Goal: Task Accomplishment & Management: Manage account settings

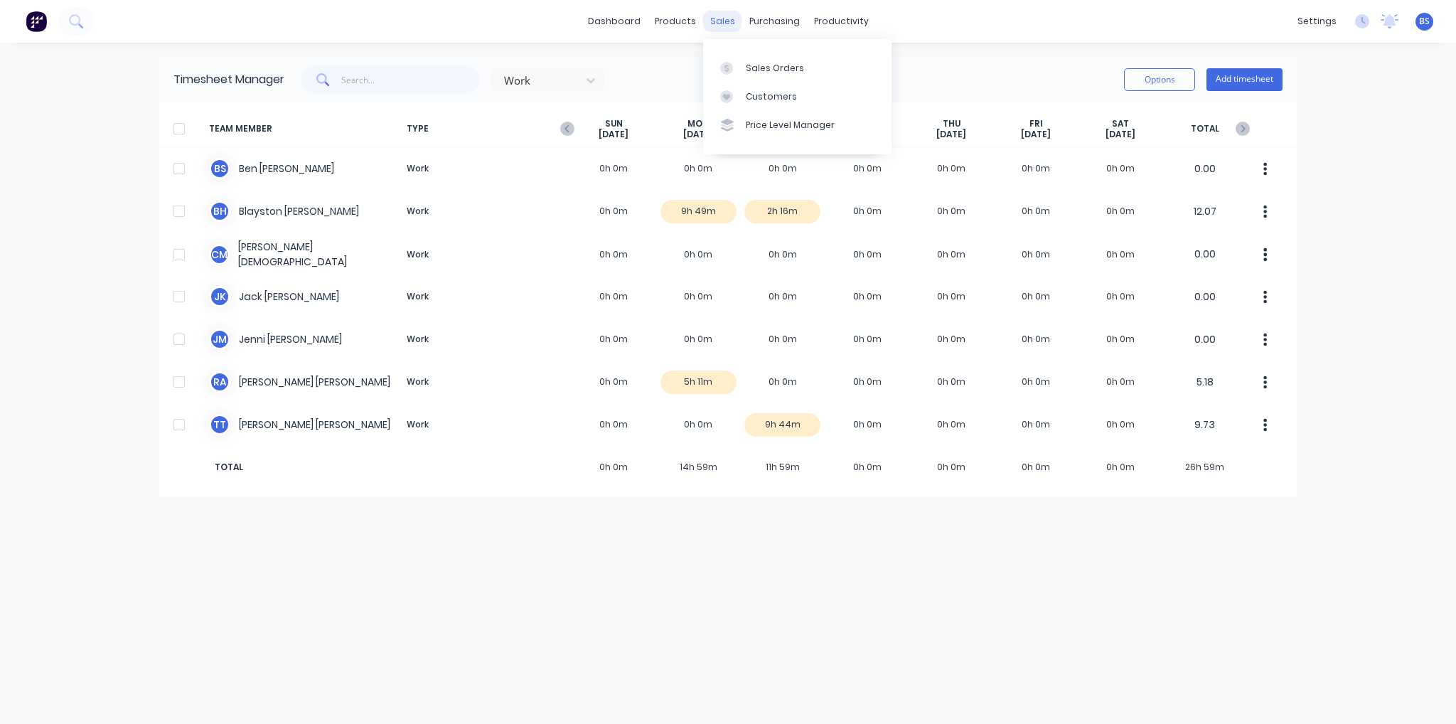
click at [730, 23] on div "sales" at bounding box center [722, 21] width 39 height 21
click at [786, 93] on div "Customers" at bounding box center [771, 96] width 51 height 13
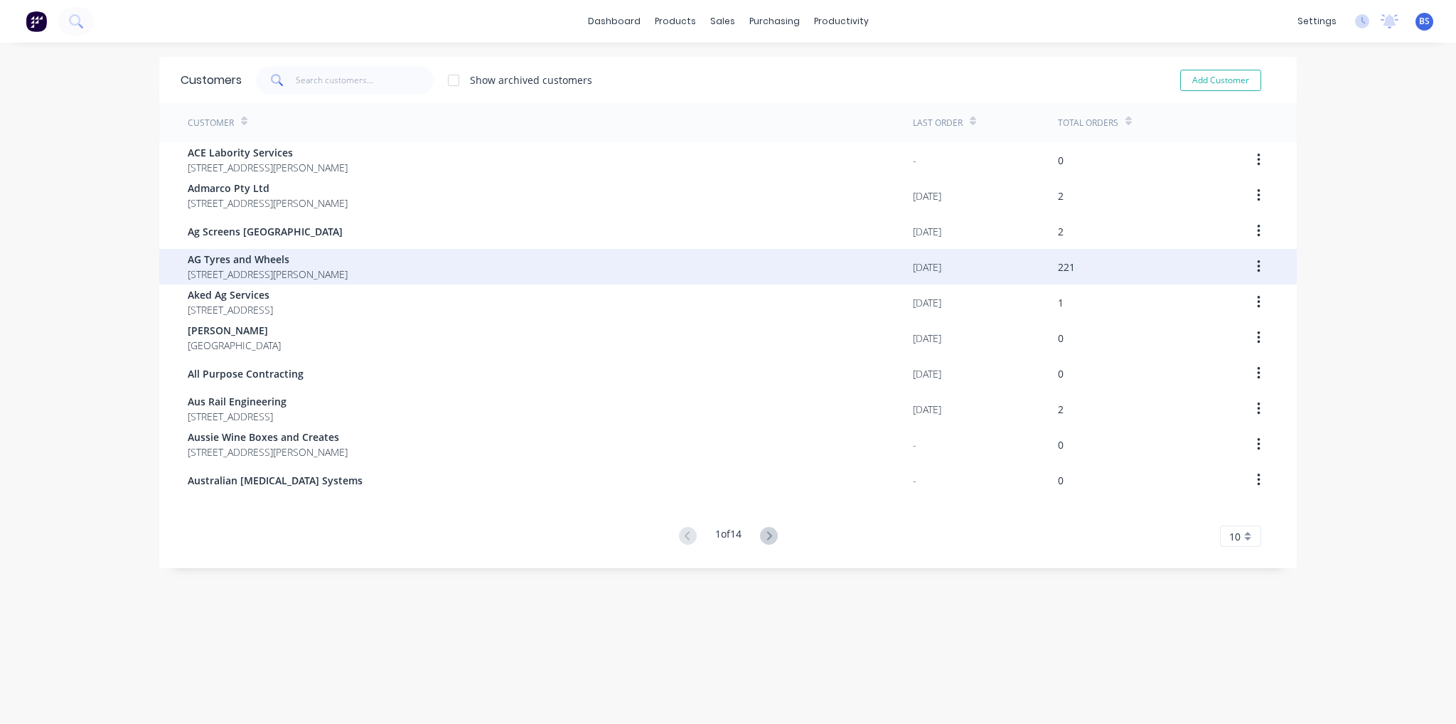
click at [298, 255] on span "AG Tyres and Wheels" at bounding box center [268, 259] width 160 height 15
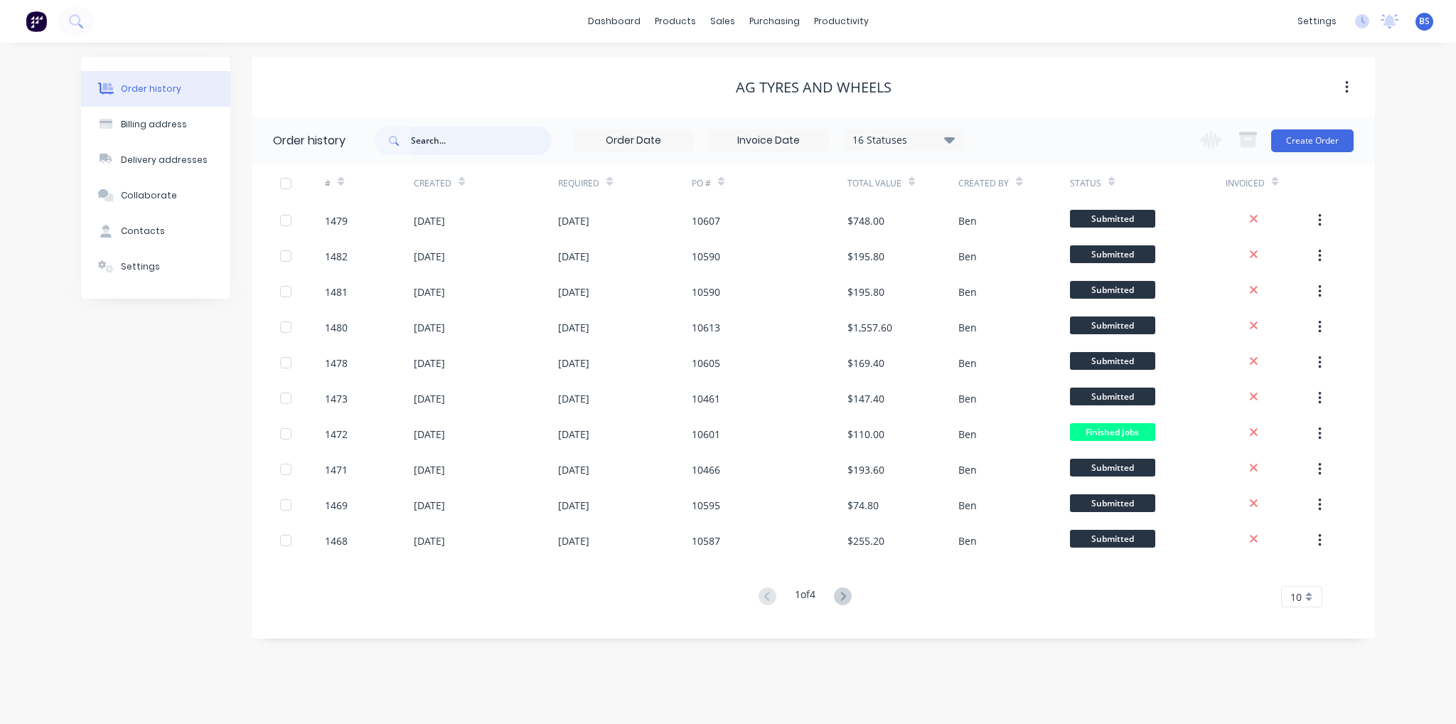
click at [469, 142] on input "text" at bounding box center [481, 141] width 141 height 28
click at [469, 141] on input "text" at bounding box center [481, 141] width 141 height 28
type input "10"
click at [469, 141] on input "10" at bounding box center [481, 141] width 141 height 28
type input "10587"
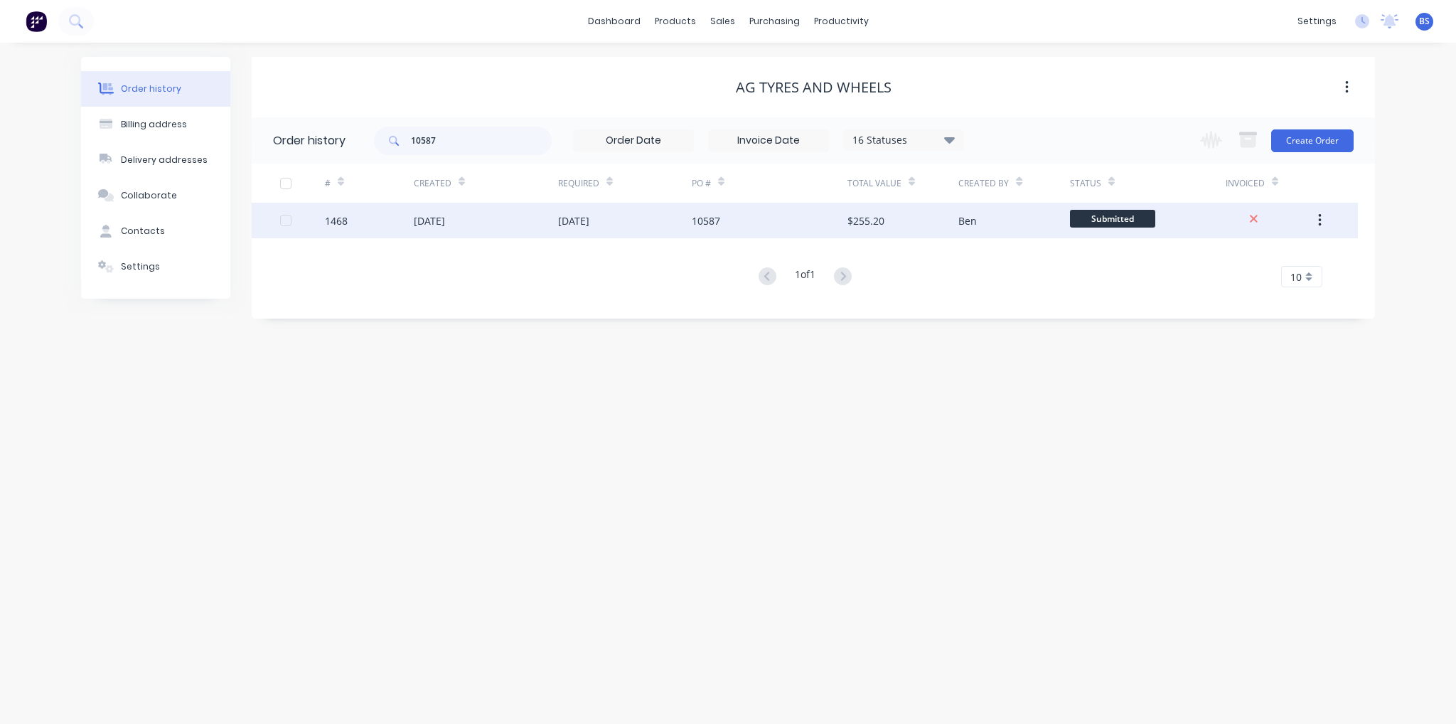
click at [498, 229] on div "[DATE]" at bounding box center [486, 221] width 144 height 36
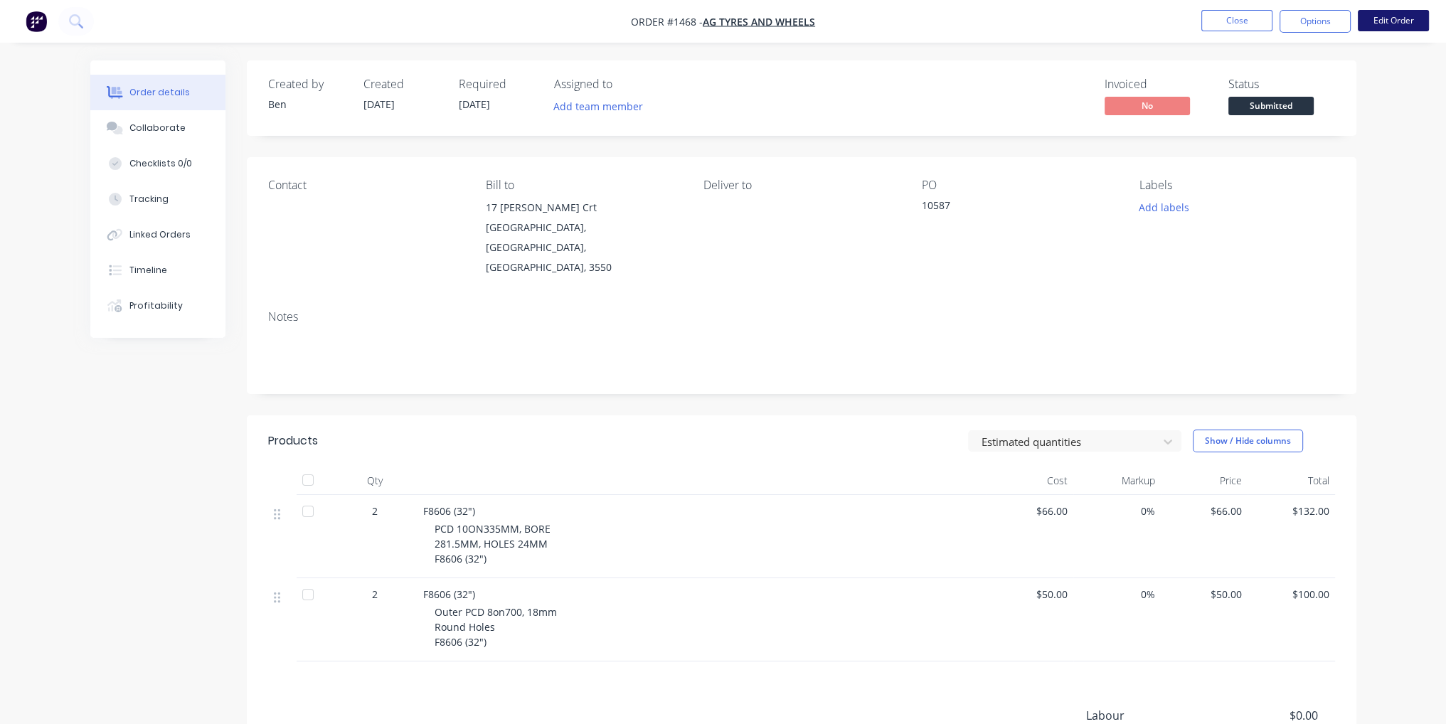
click at [1400, 29] on button "Edit Order" at bounding box center [1393, 20] width 71 height 21
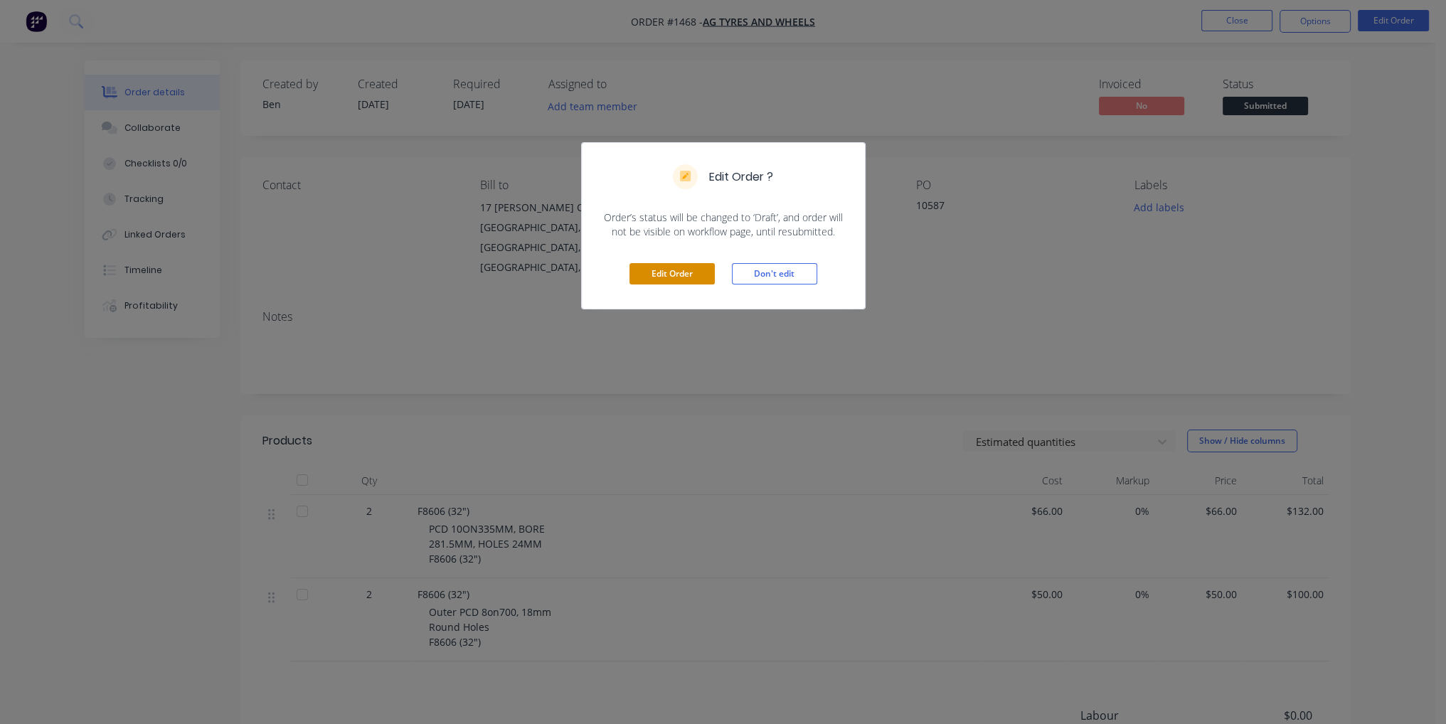
click at [673, 276] on button "Edit Order" at bounding box center [671, 273] width 85 height 21
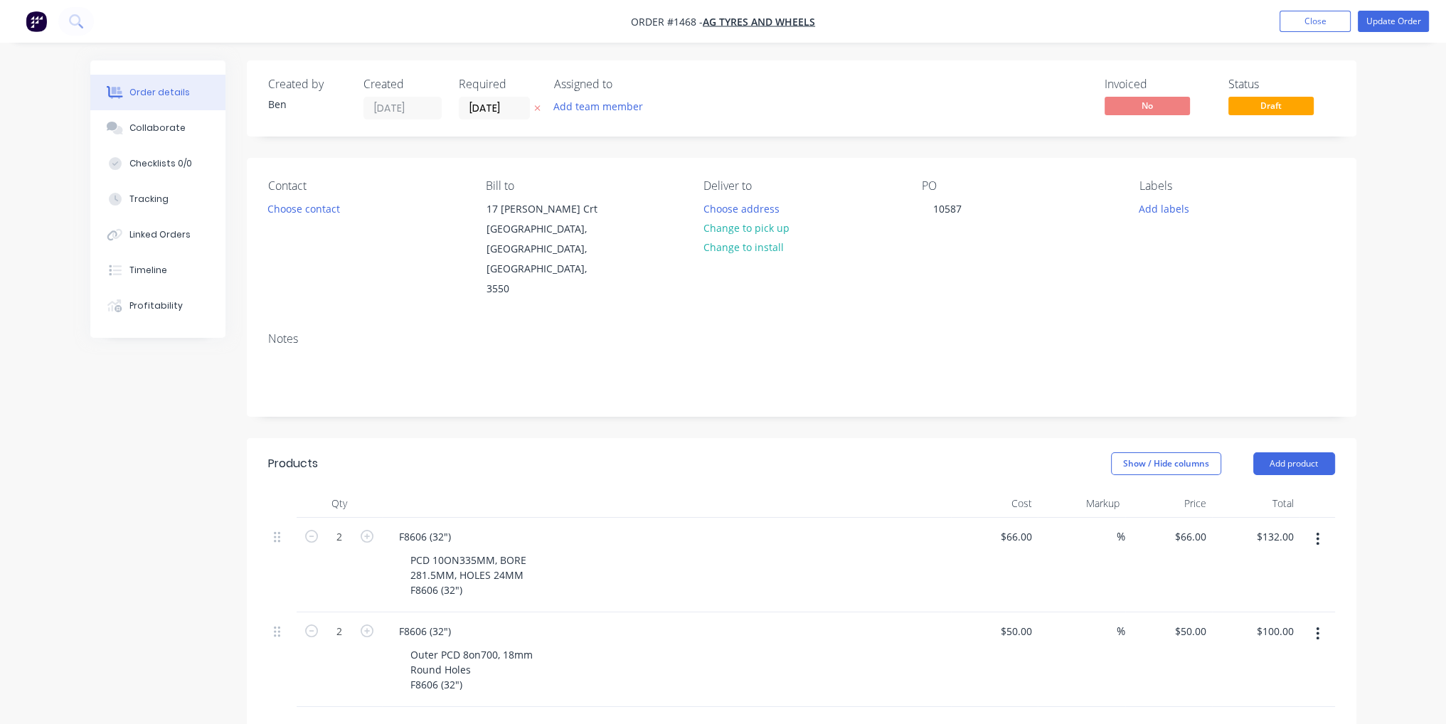
click at [1320, 621] on button "button" at bounding box center [1317, 634] width 33 height 26
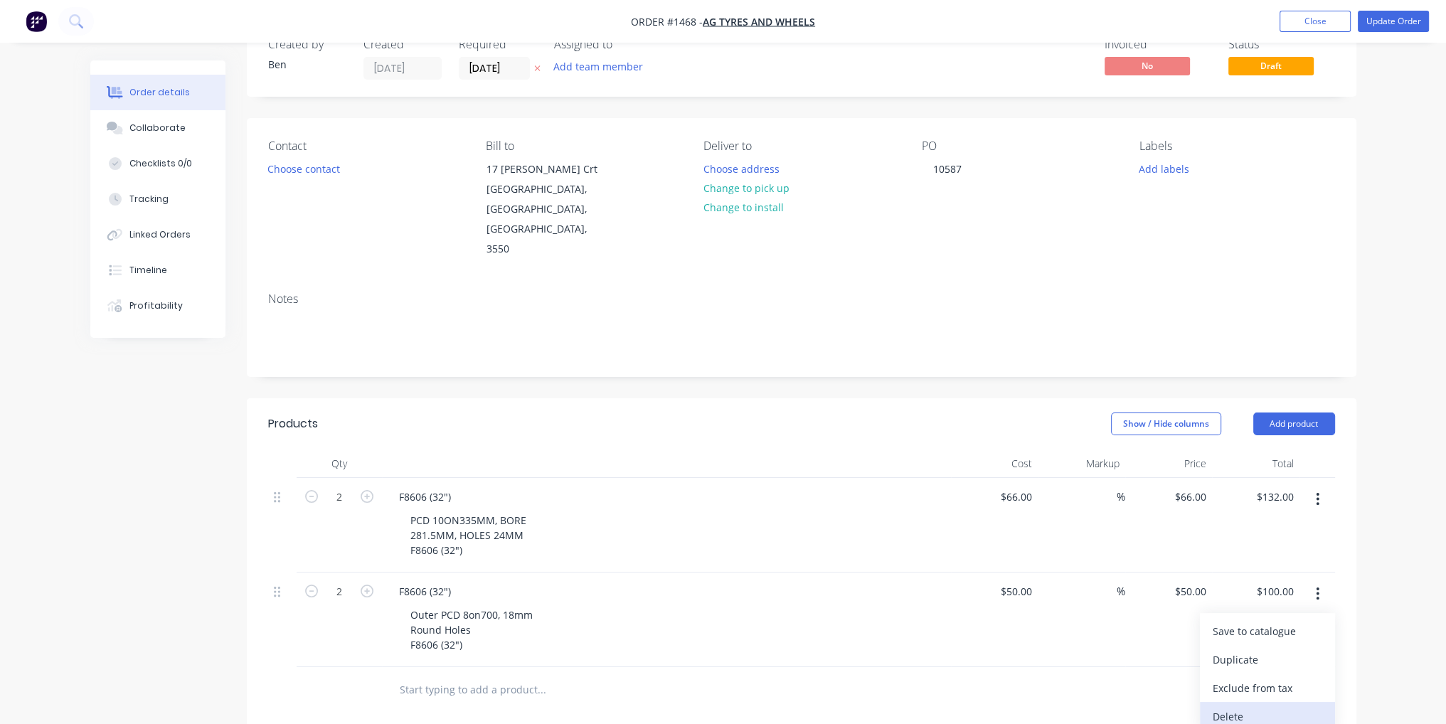
scroll to position [71, 0]
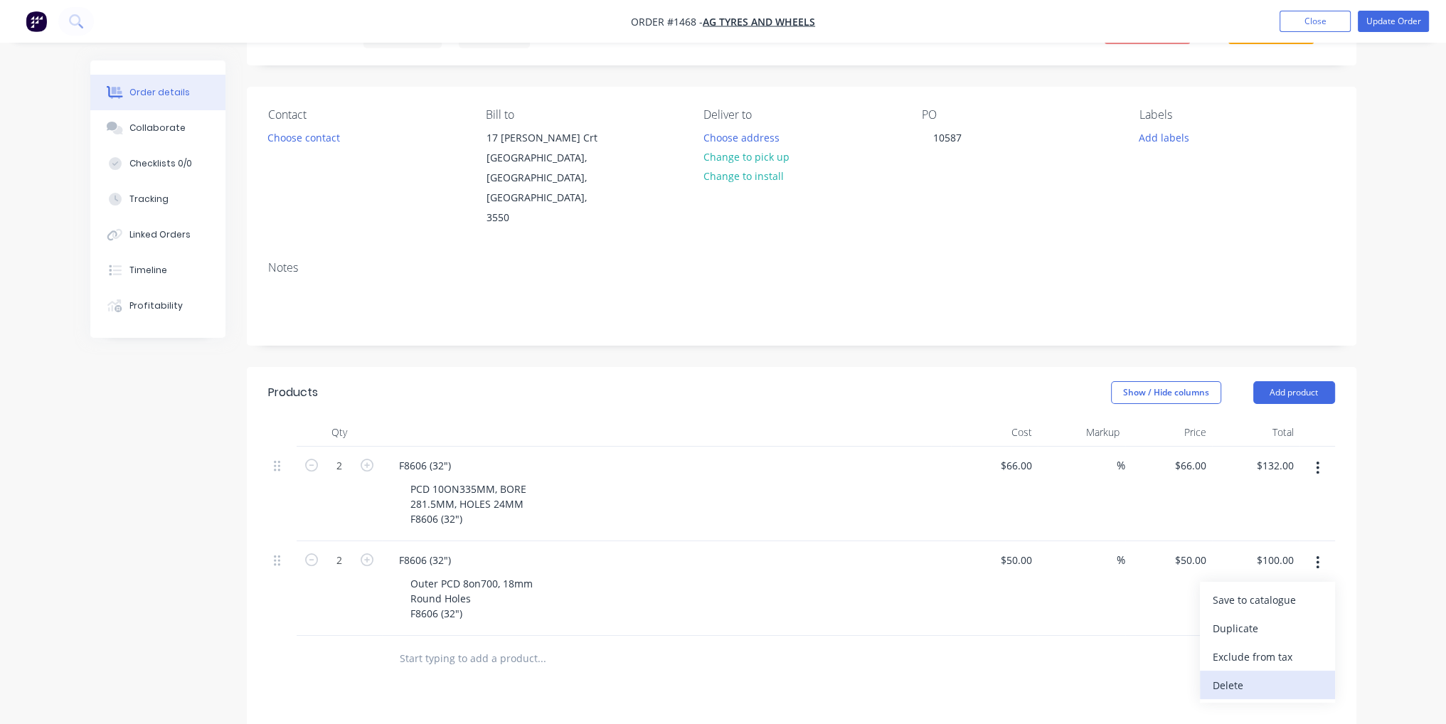
click at [1265, 675] on div "Delete" at bounding box center [1268, 685] width 110 height 21
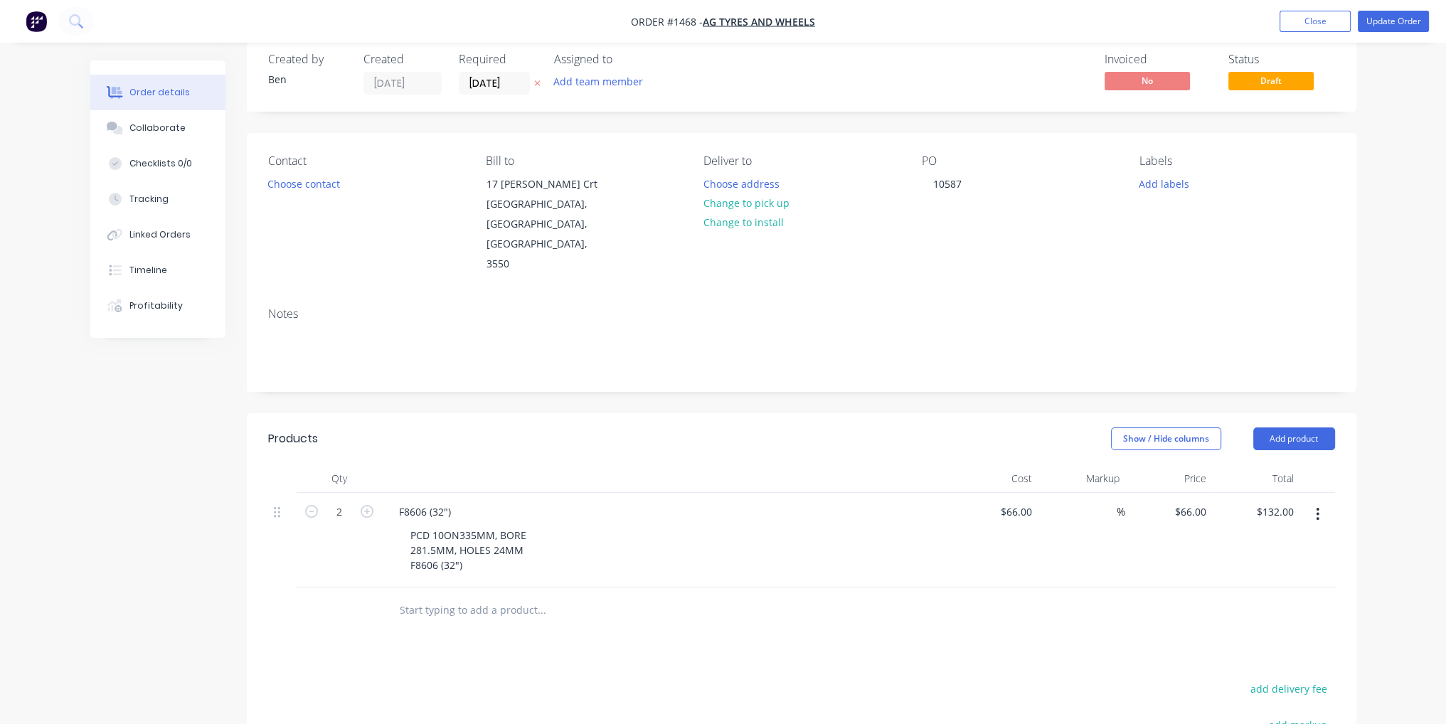
scroll to position [0, 0]
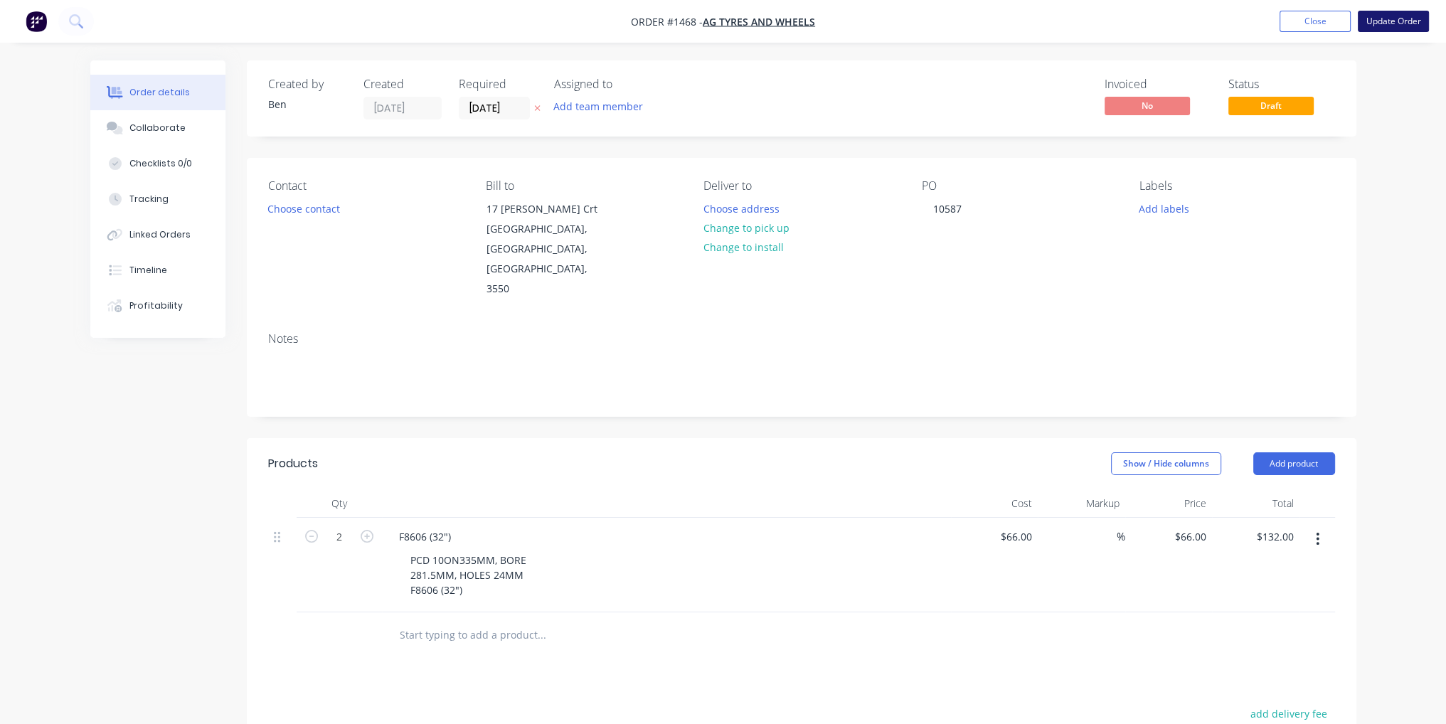
click at [1380, 31] on button "Update Order" at bounding box center [1393, 21] width 71 height 21
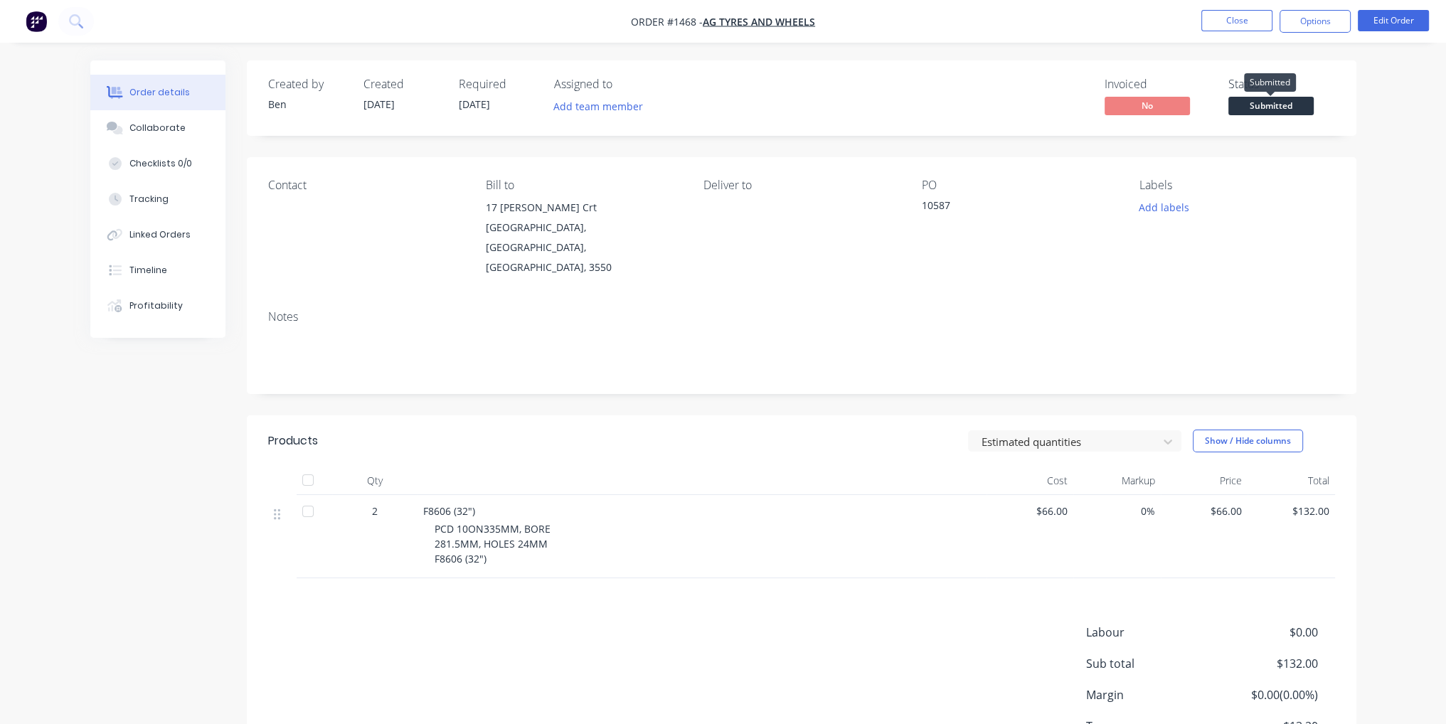
click at [1264, 107] on span "Submitted" at bounding box center [1270, 106] width 85 height 18
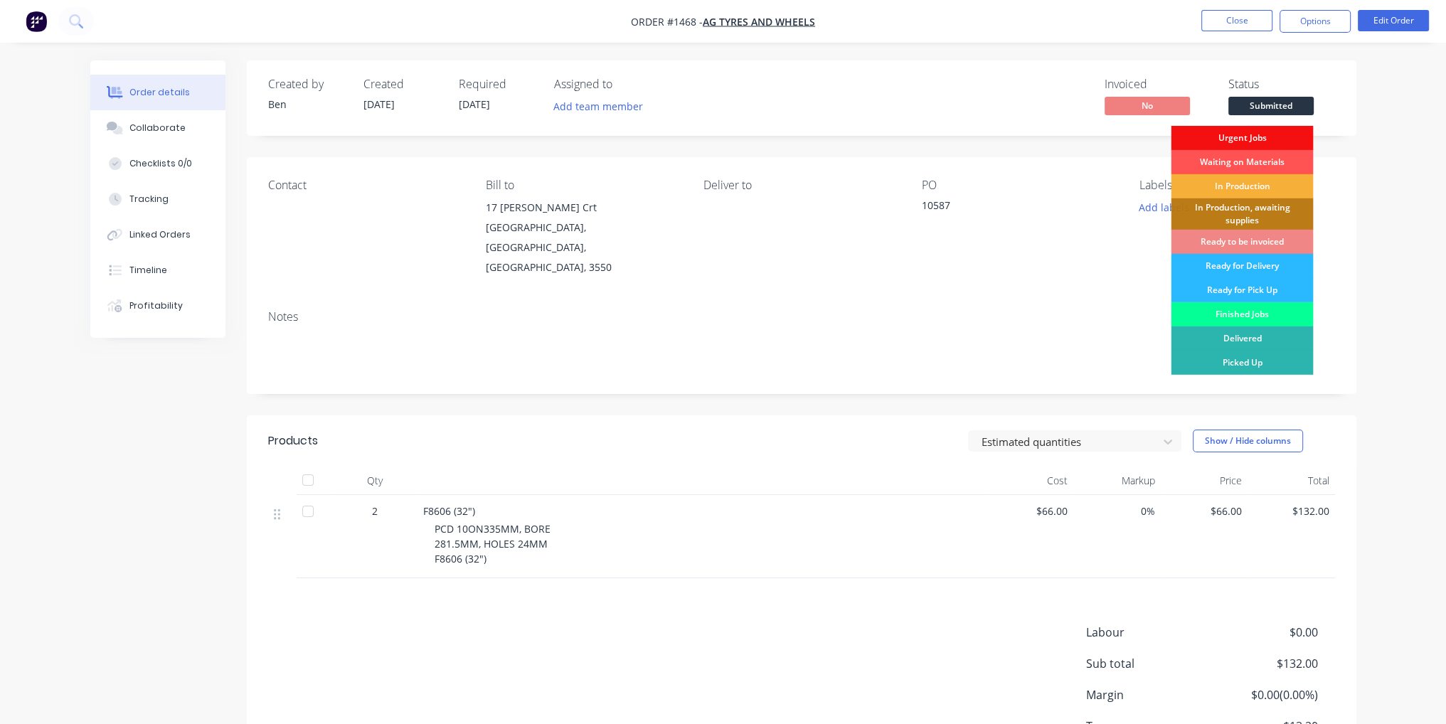
click at [1257, 318] on div "Finished Jobs" at bounding box center [1242, 314] width 142 height 24
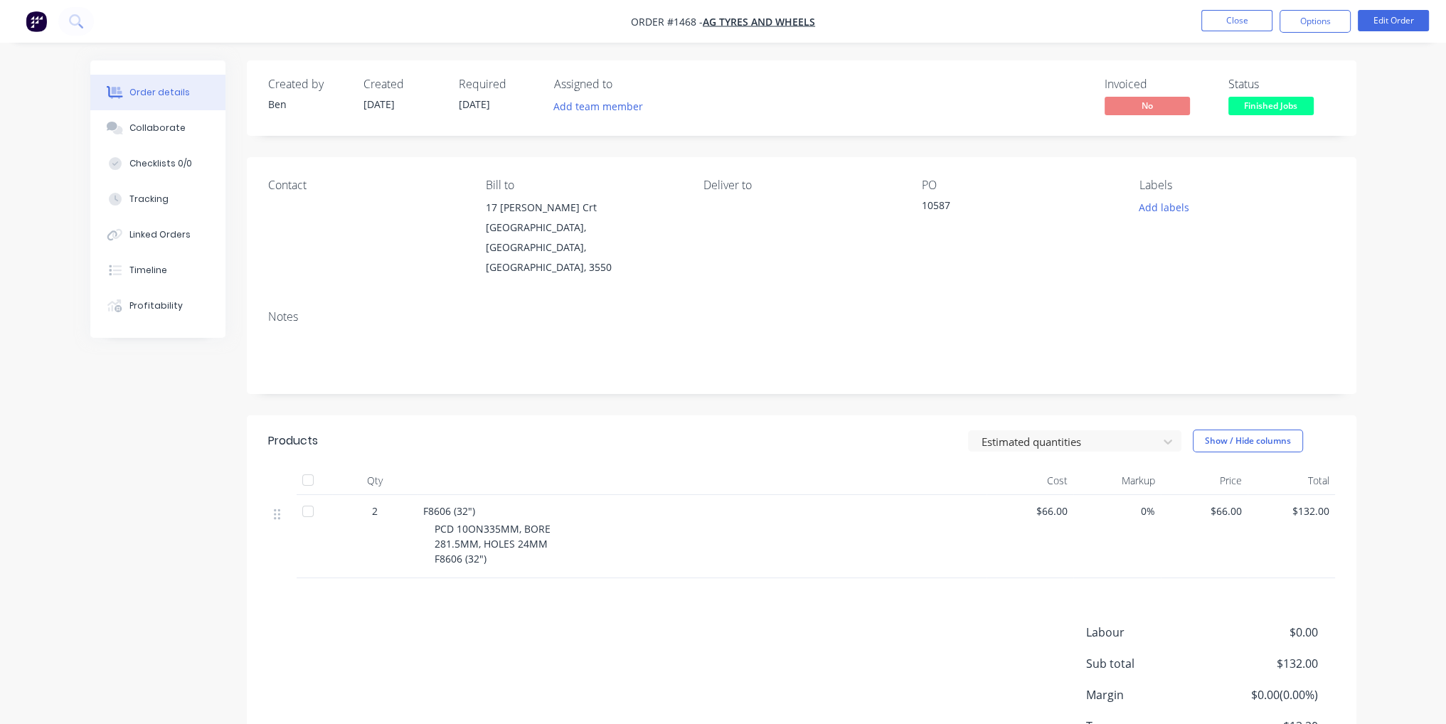
click at [1252, 33] on nav "Order #1468 - AG Tyres and Wheels Close Options Edit Order" at bounding box center [723, 21] width 1446 height 43
click at [1242, 22] on button "Close" at bounding box center [1236, 20] width 71 height 21
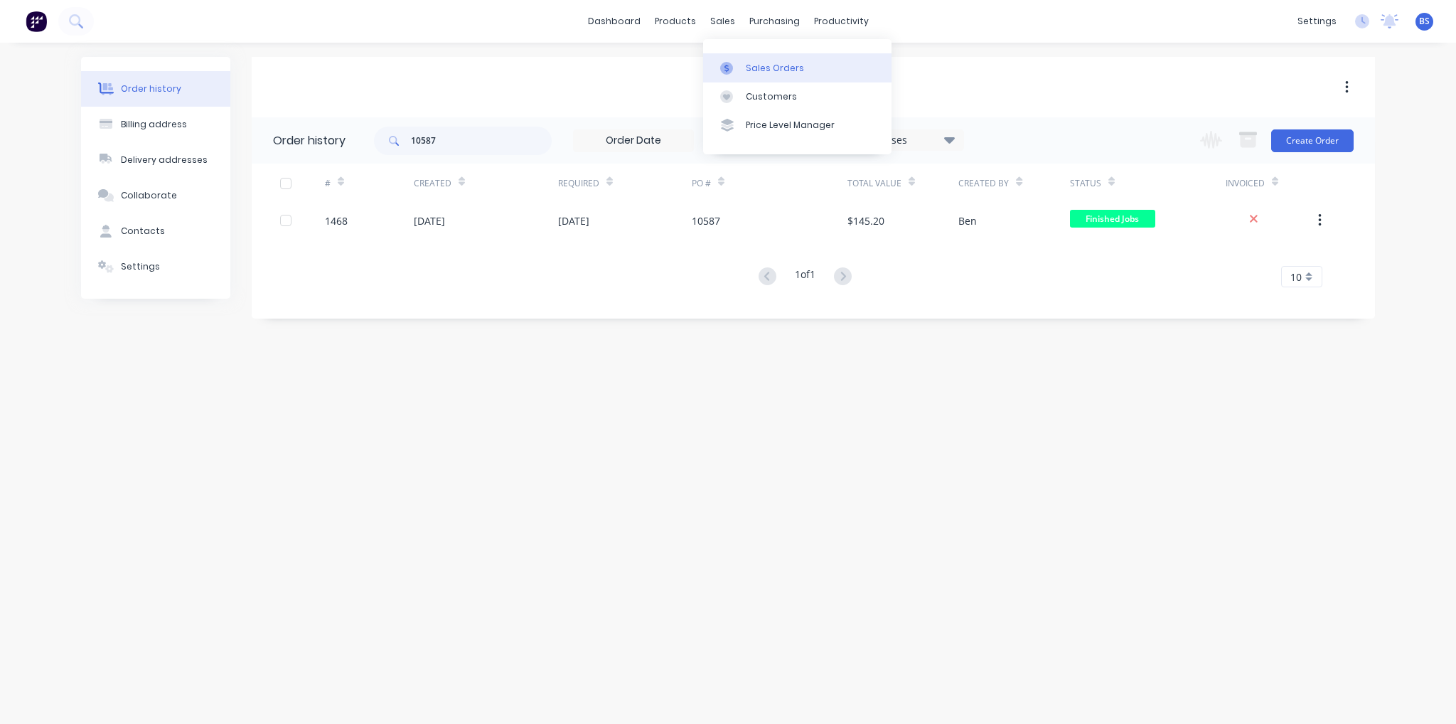
click at [743, 60] on link "Sales Orders" at bounding box center [797, 67] width 188 height 28
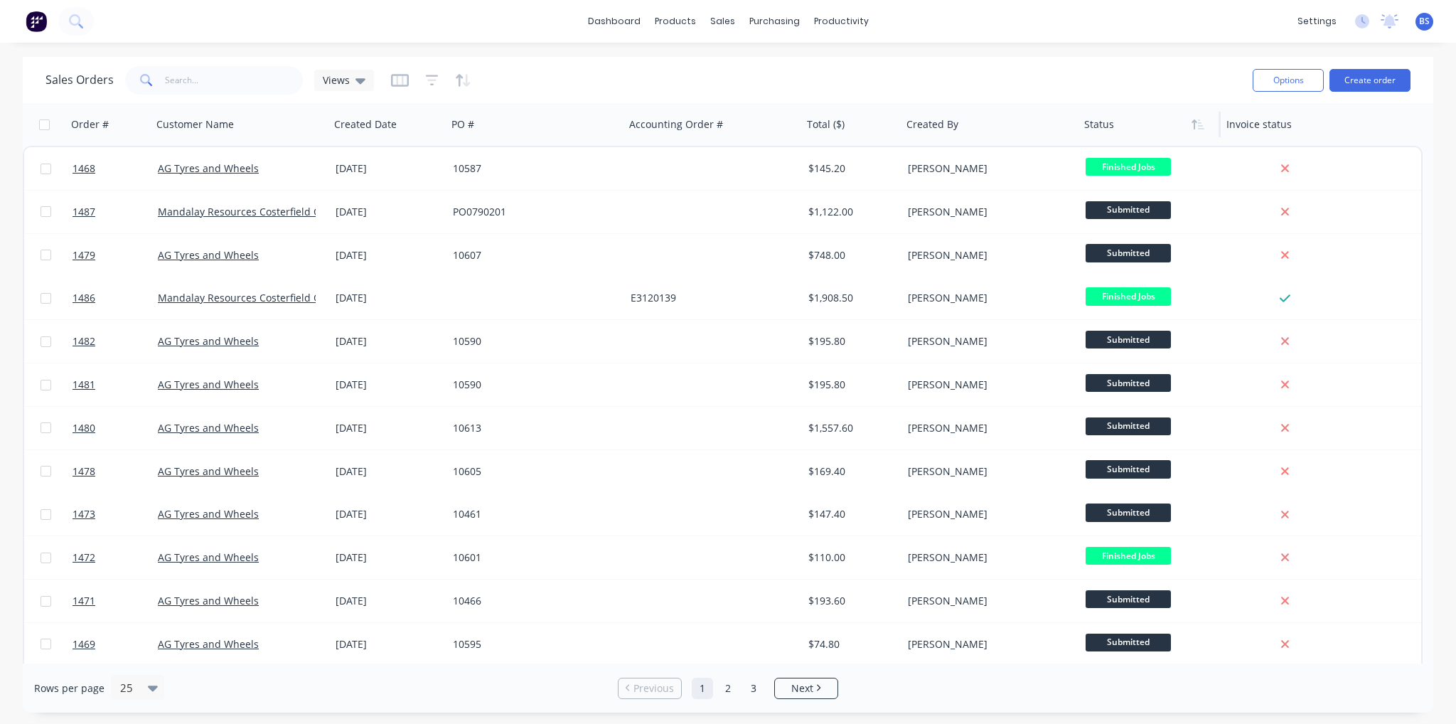
click at [1199, 137] on div at bounding box center [1147, 124] width 124 height 28
click at [1196, 119] on icon "button" at bounding box center [1198, 124] width 13 height 11
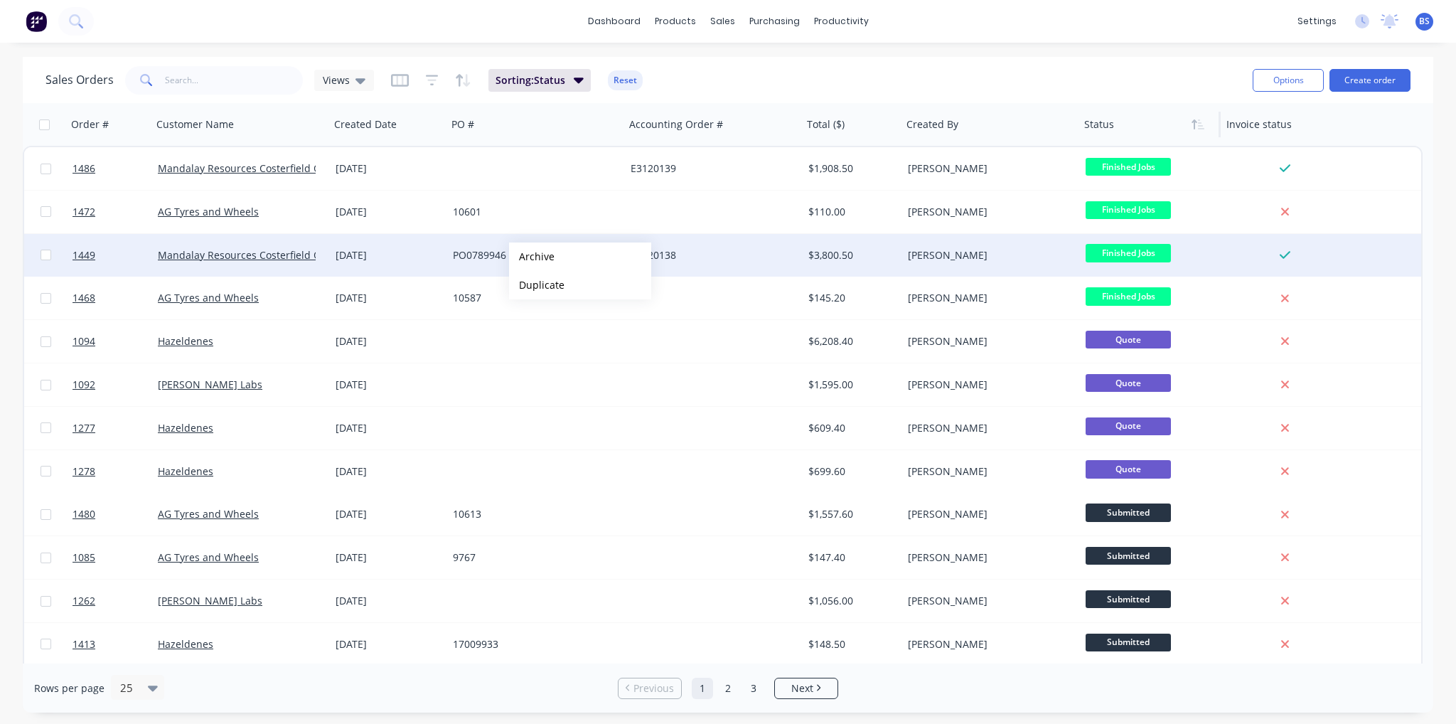
click at [532, 257] on button "Archive" at bounding box center [580, 257] width 142 height 28
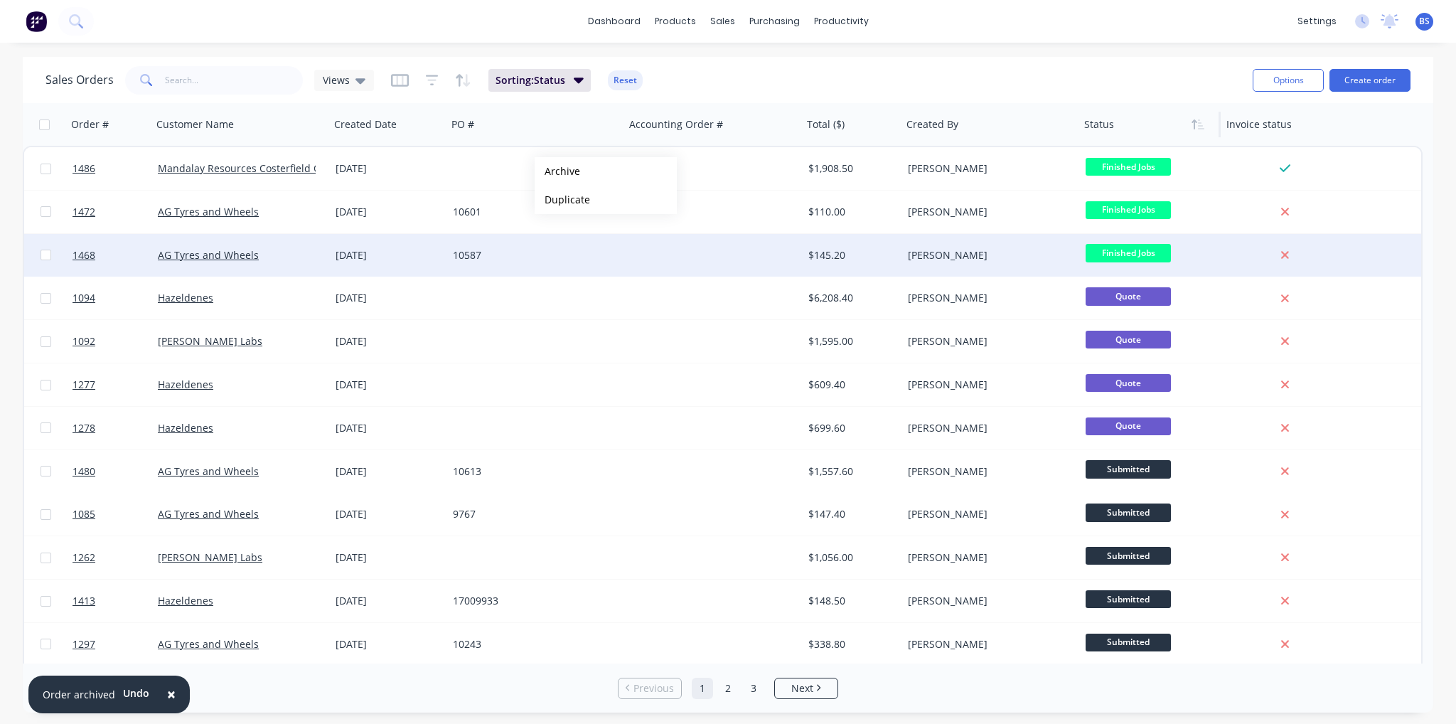
click at [562, 265] on div "10587" at bounding box center [536, 255] width 178 height 43
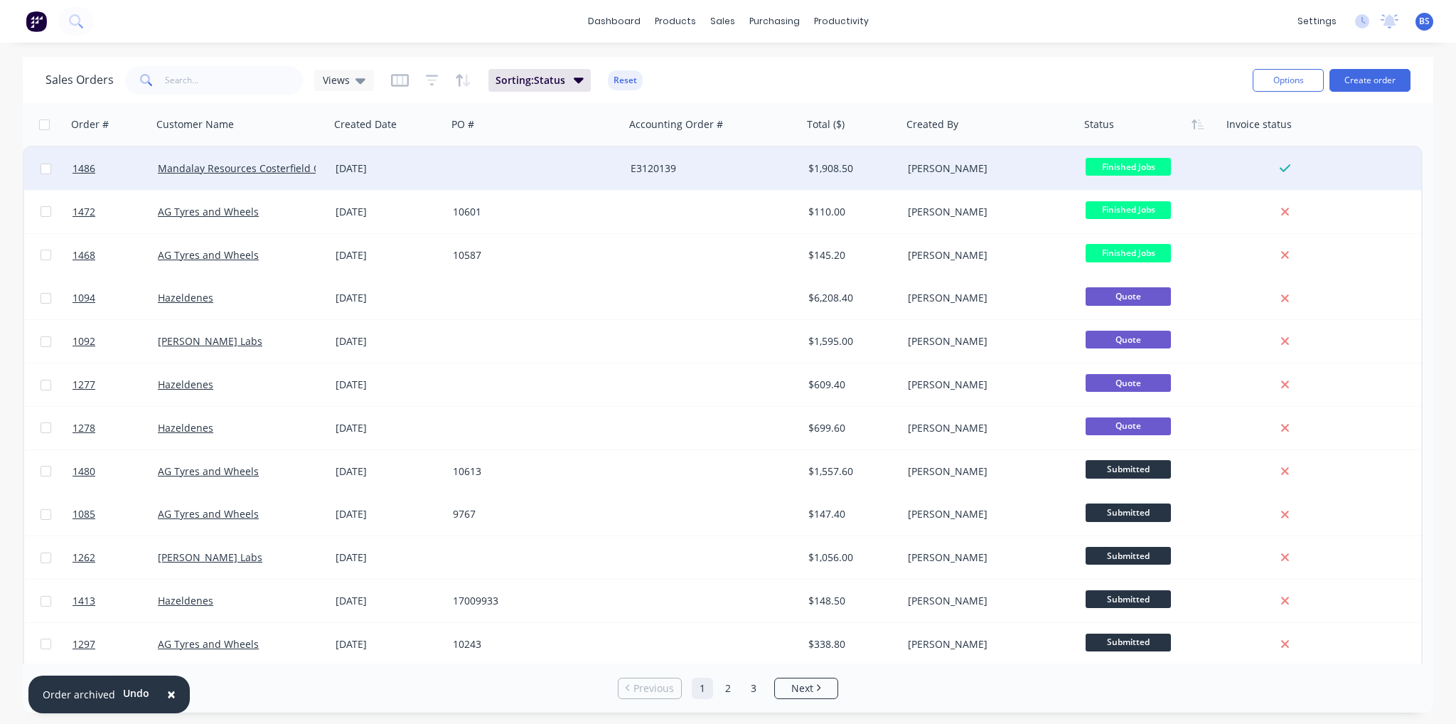
click at [571, 176] on div at bounding box center [536, 168] width 178 height 43
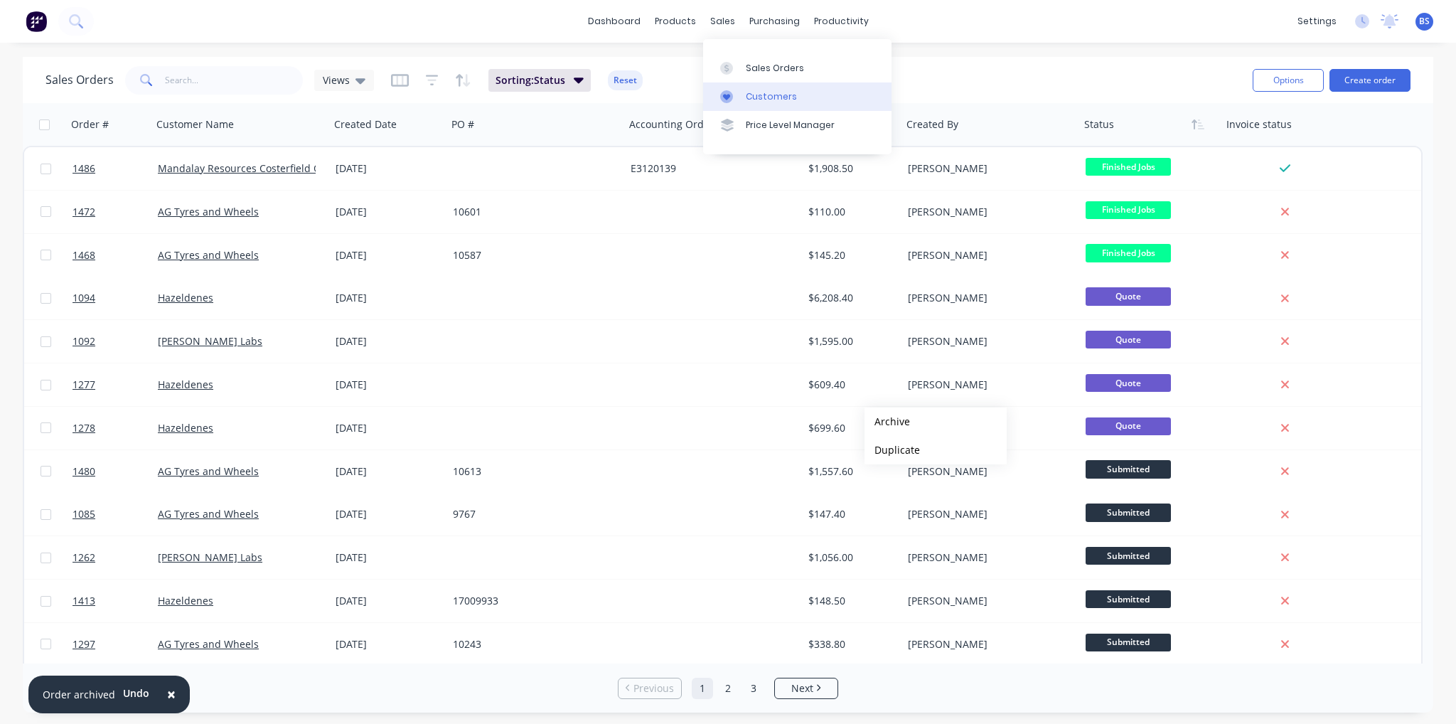
click at [777, 97] on div "Customers" at bounding box center [771, 96] width 51 height 13
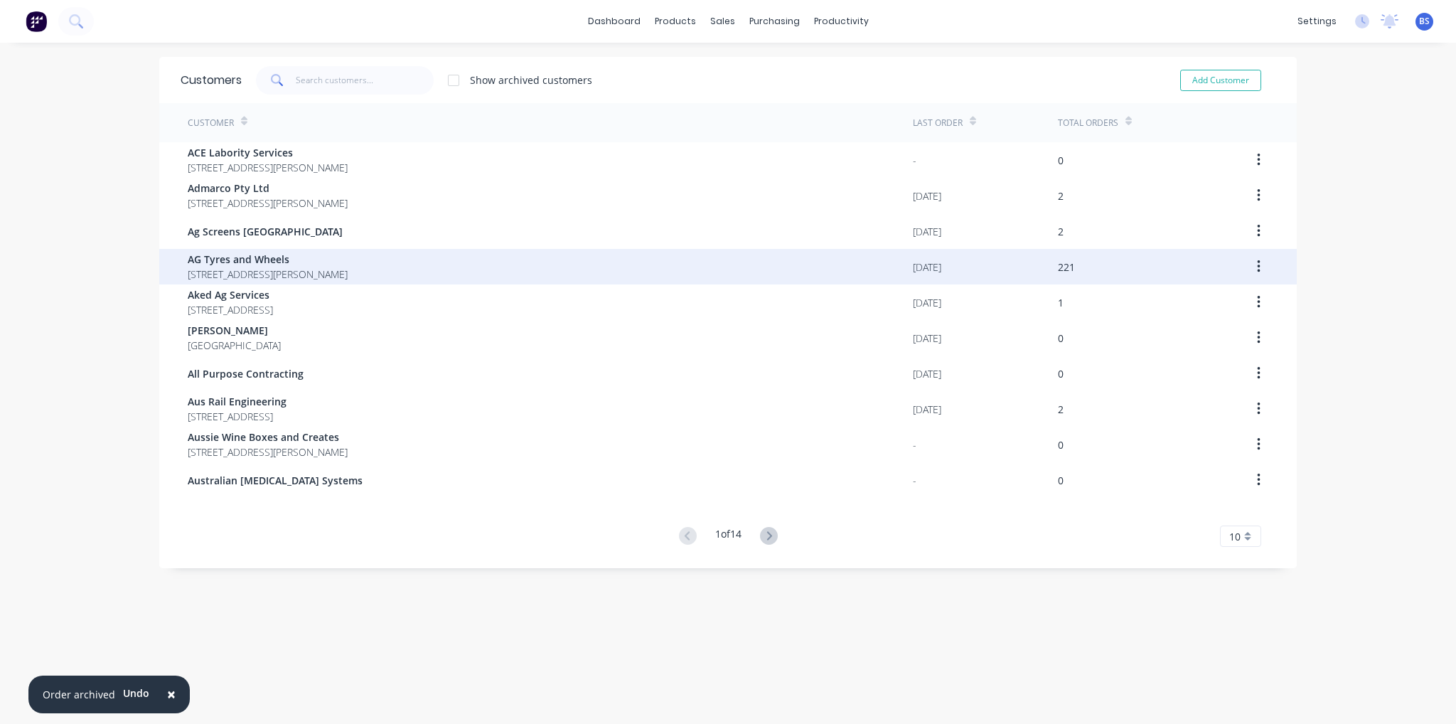
click at [343, 276] on span "[STREET_ADDRESS][PERSON_NAME]" at bounding box center [268, 274] width 160 height 15
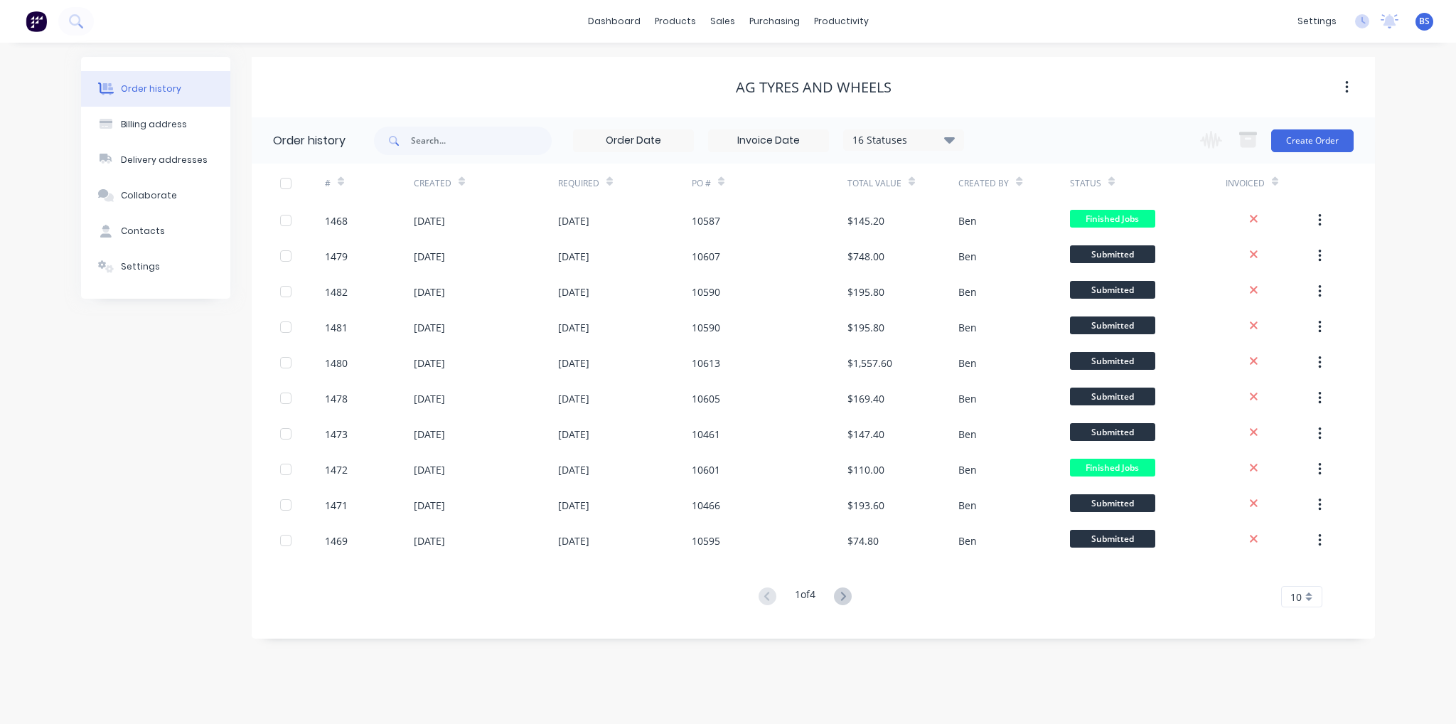
click at [344, 183] on div "#" at bounding box center [369, 183] width 89 height 39
click at [326, 184] on div "#" at bounding box center [328, 183] width 6 height 13
click at [850, 600] on icon at bounding box center [843, 596] width 18 height 18
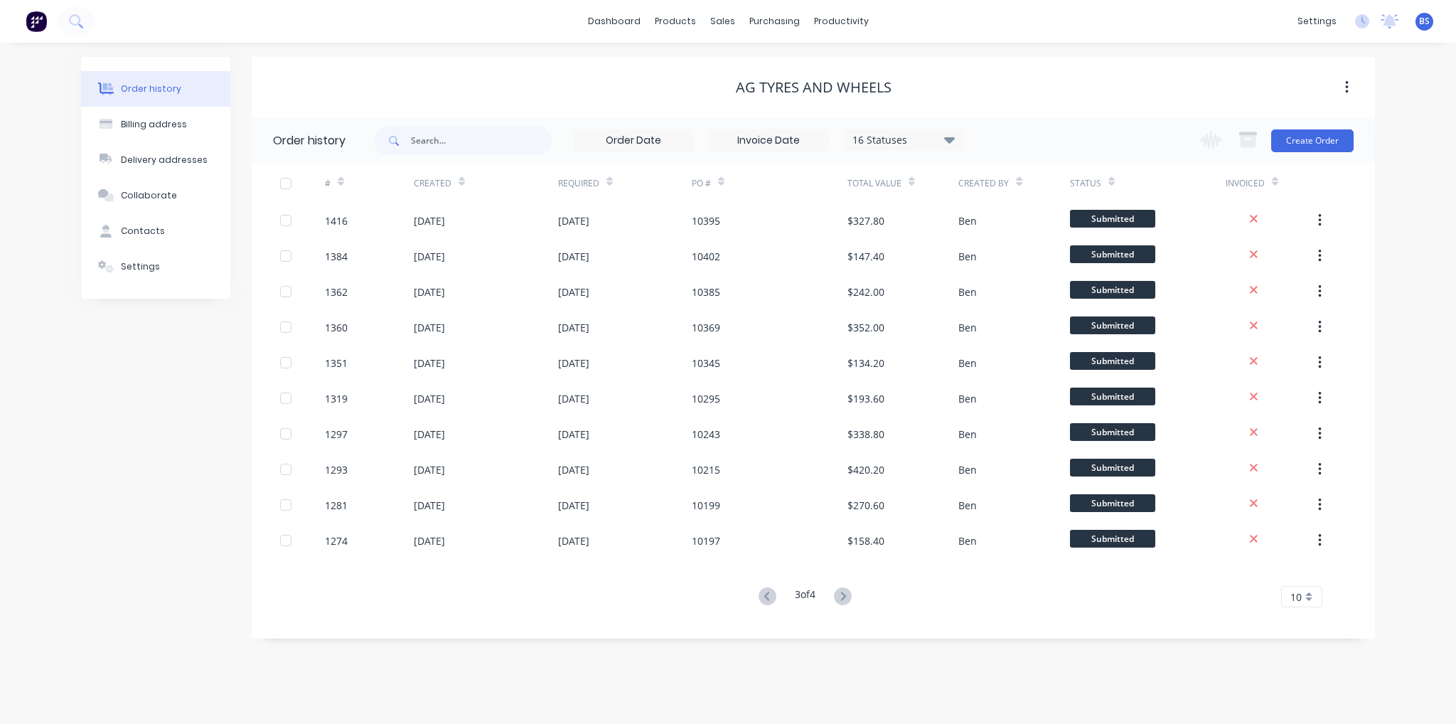
click at [850, 600] on icon at bounding box center [843, 596] width 18 height 18
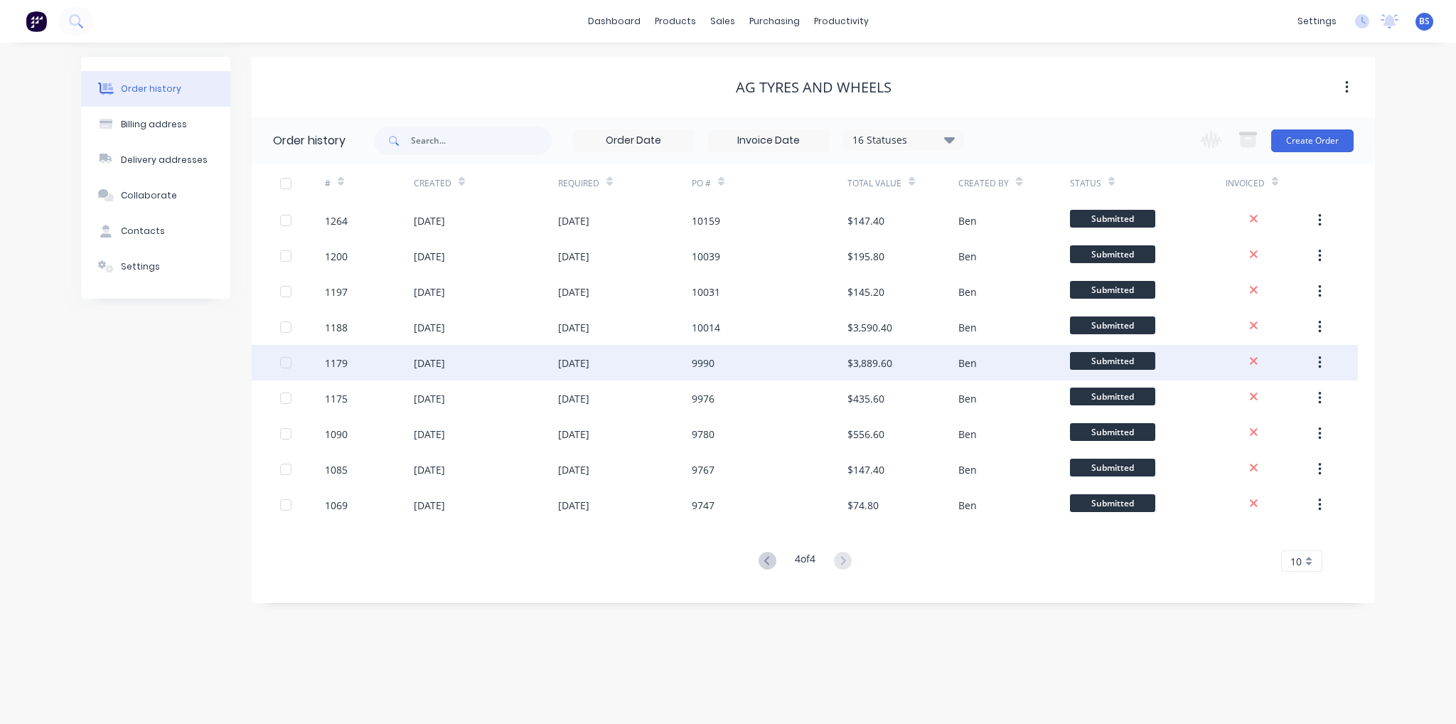
click at [575, 353] on div "[DATE]" at bounding box center [625, 363] width 134 height 36
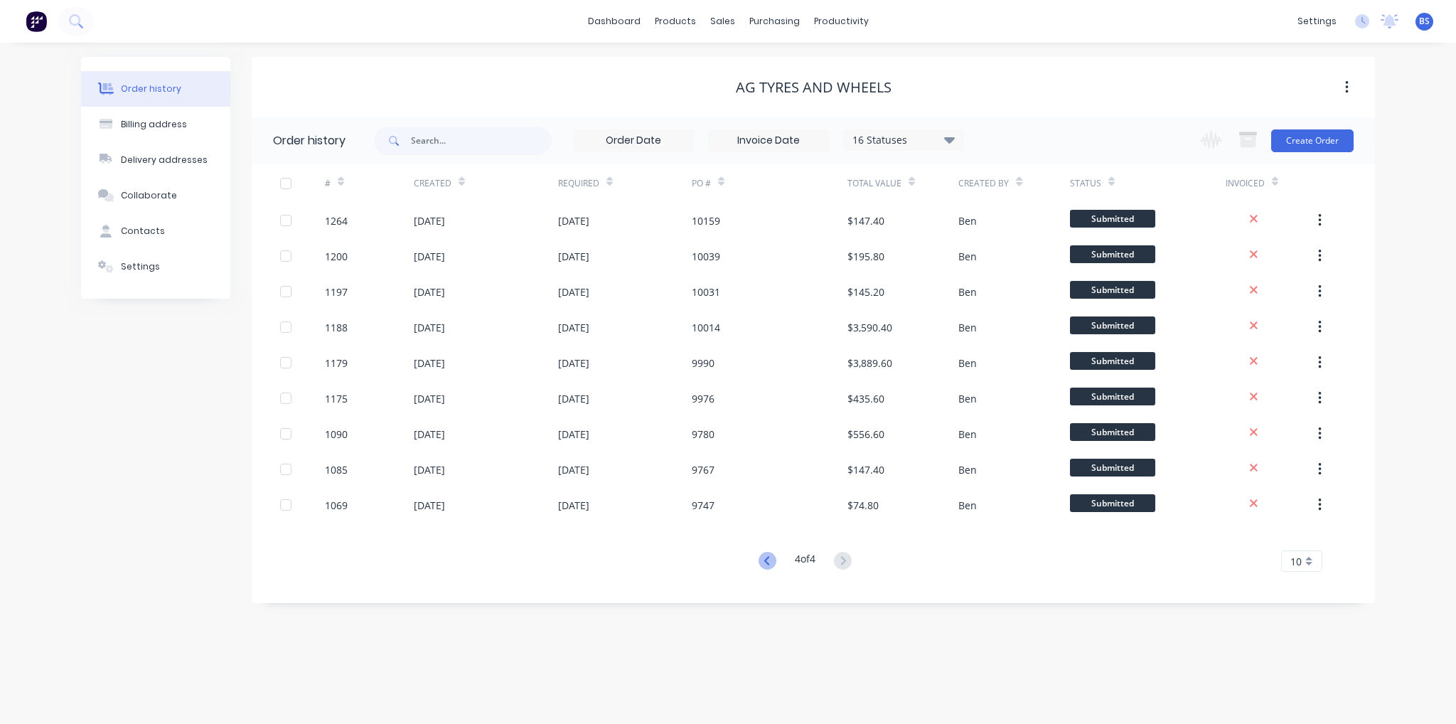
click at [766, 555] on icon at bounding box center [768, 561] width 18 height 18
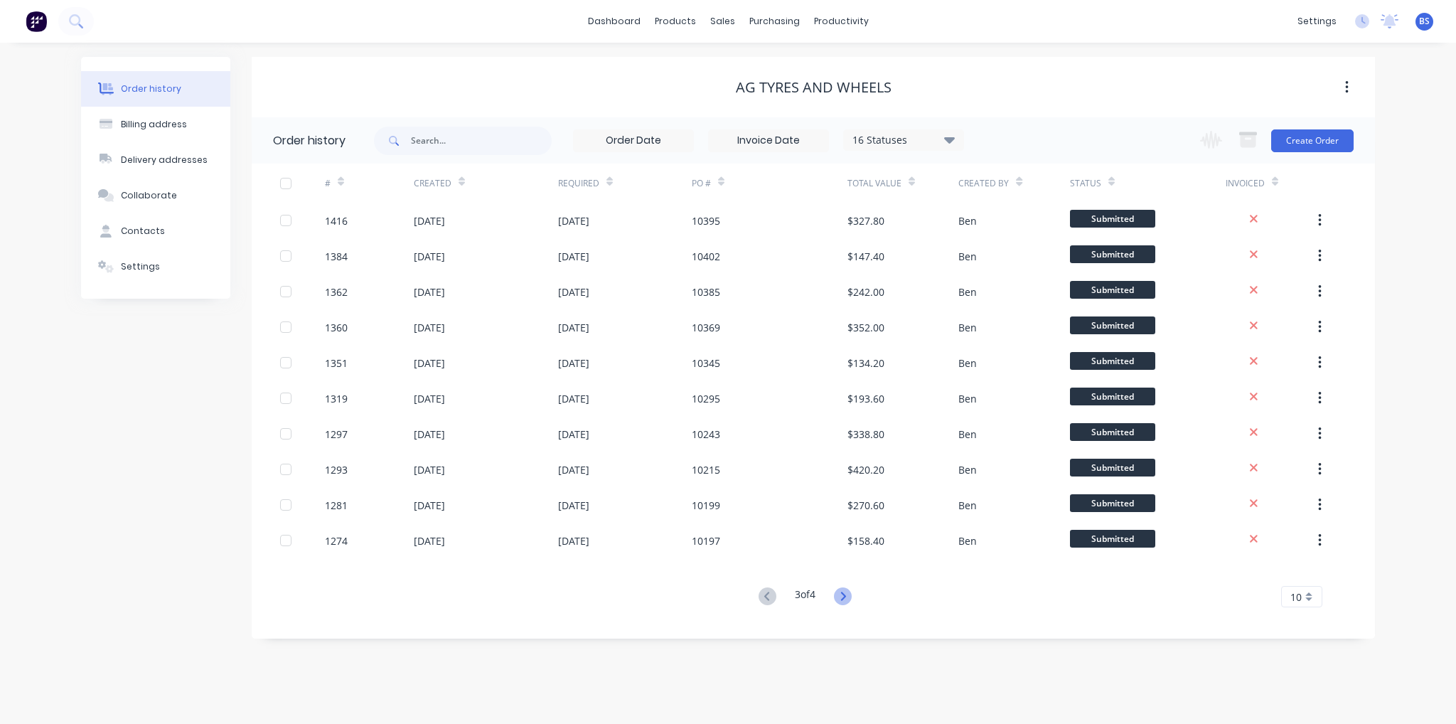
click at [846, 603] on icon at bounding box center [843, 596] width 18 height 18
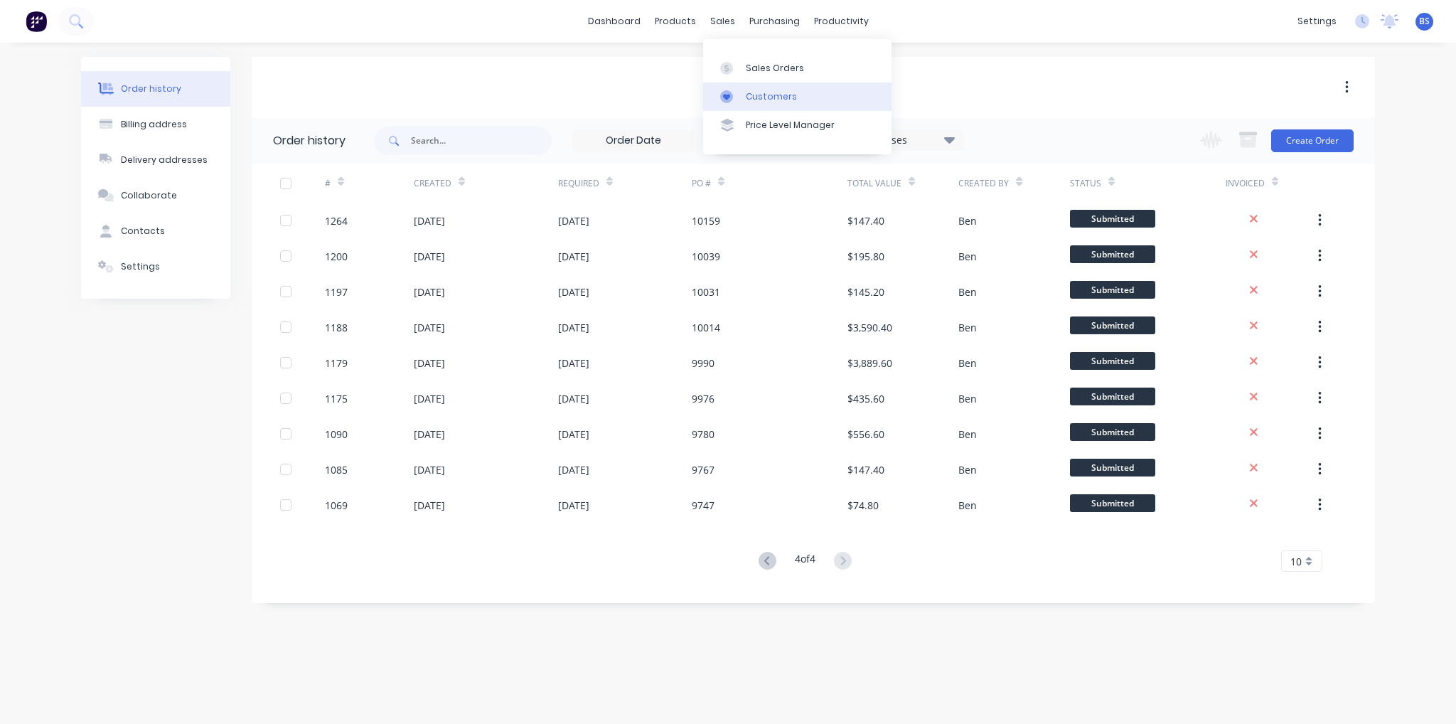
click at [770, 97] on div "Customers" at bounding box center [771, 96] width 51 height 13
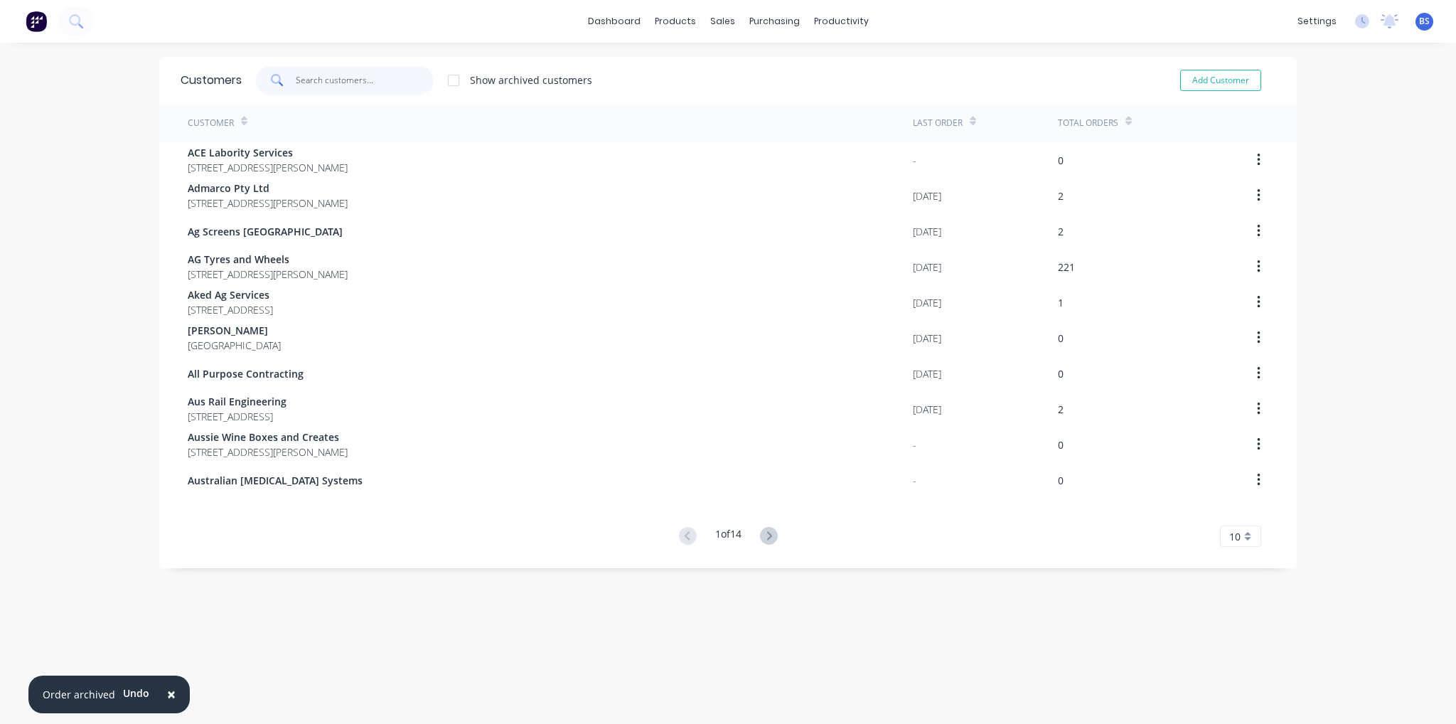
click at [354, 88] on input "text" at bounding box center [365, 80] width 139 height 28
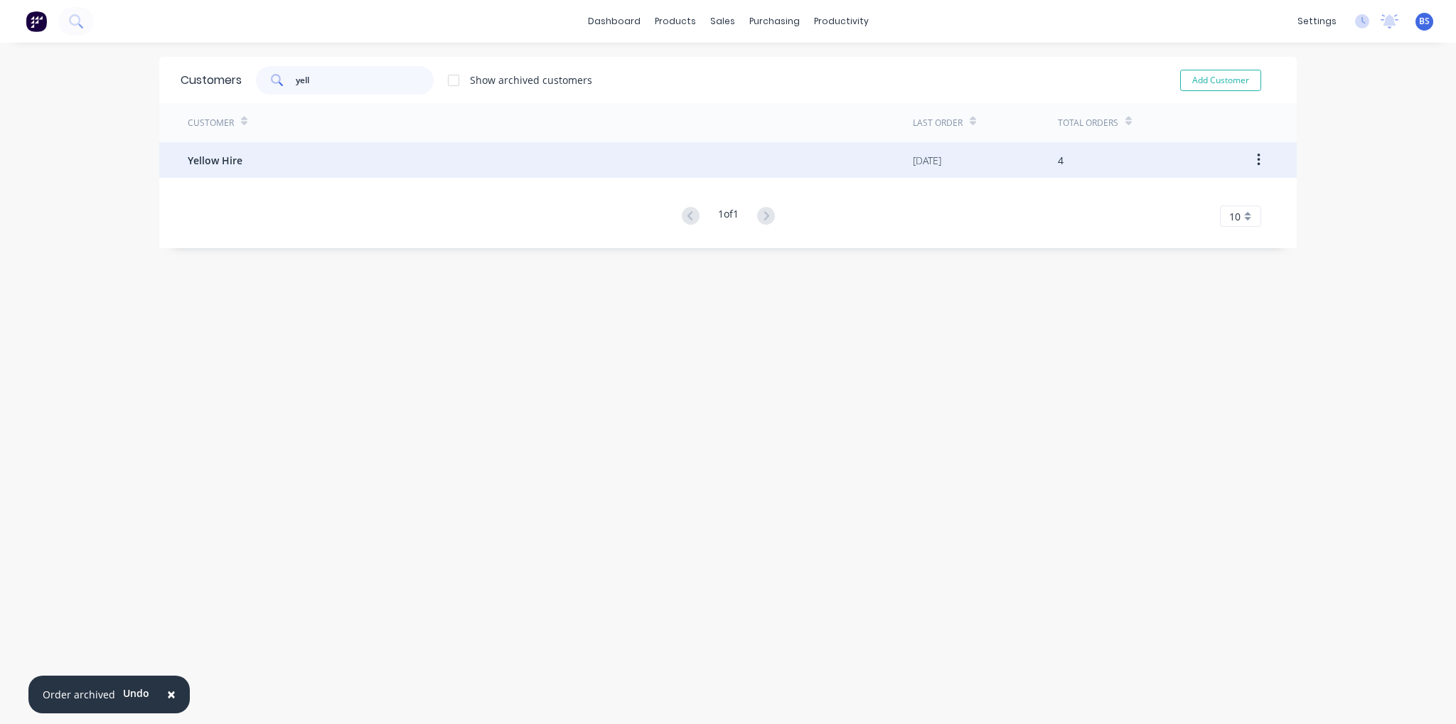
type input "yell"
click at [243, 158] on div "Yellow Hire" at bounding box center [550, 160] width 725 height 36
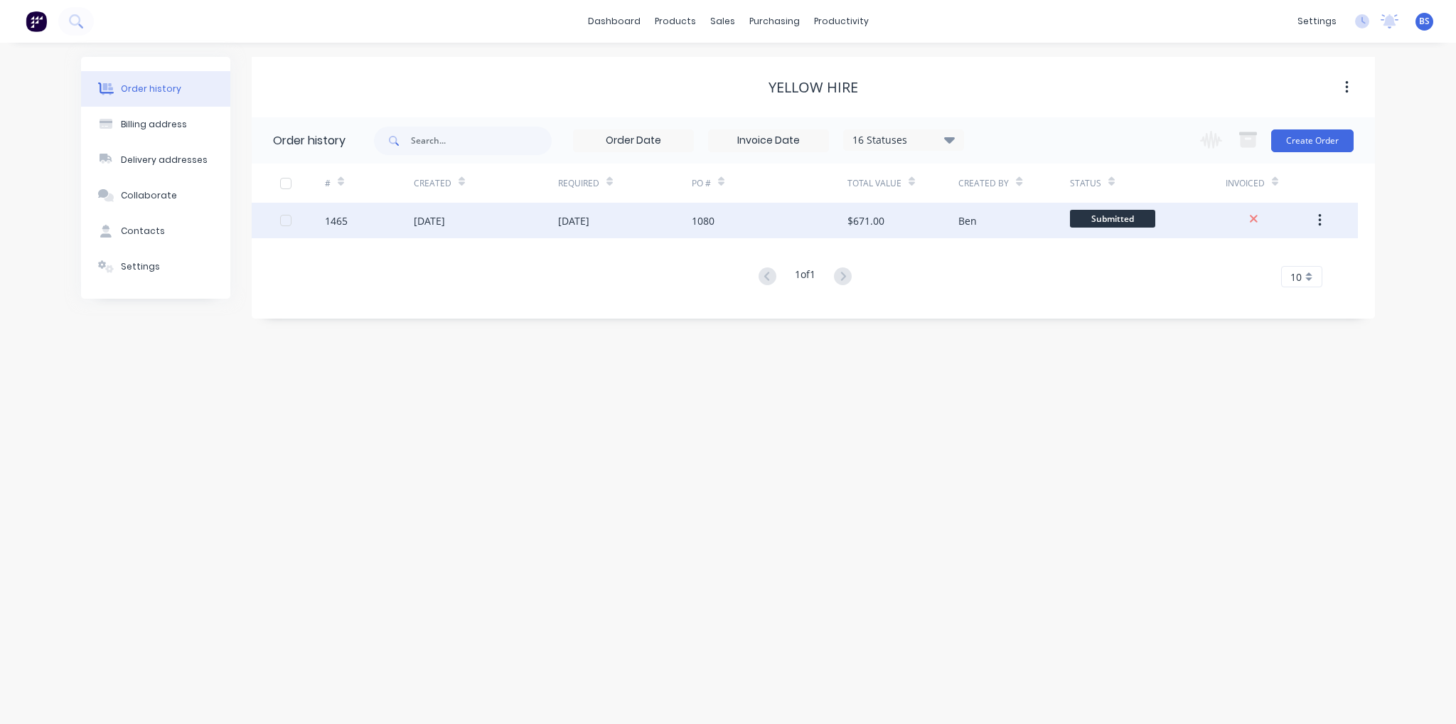
click at [553, 218] on div "[DATE]" at bounding box center [486, 221] width 144 height 36
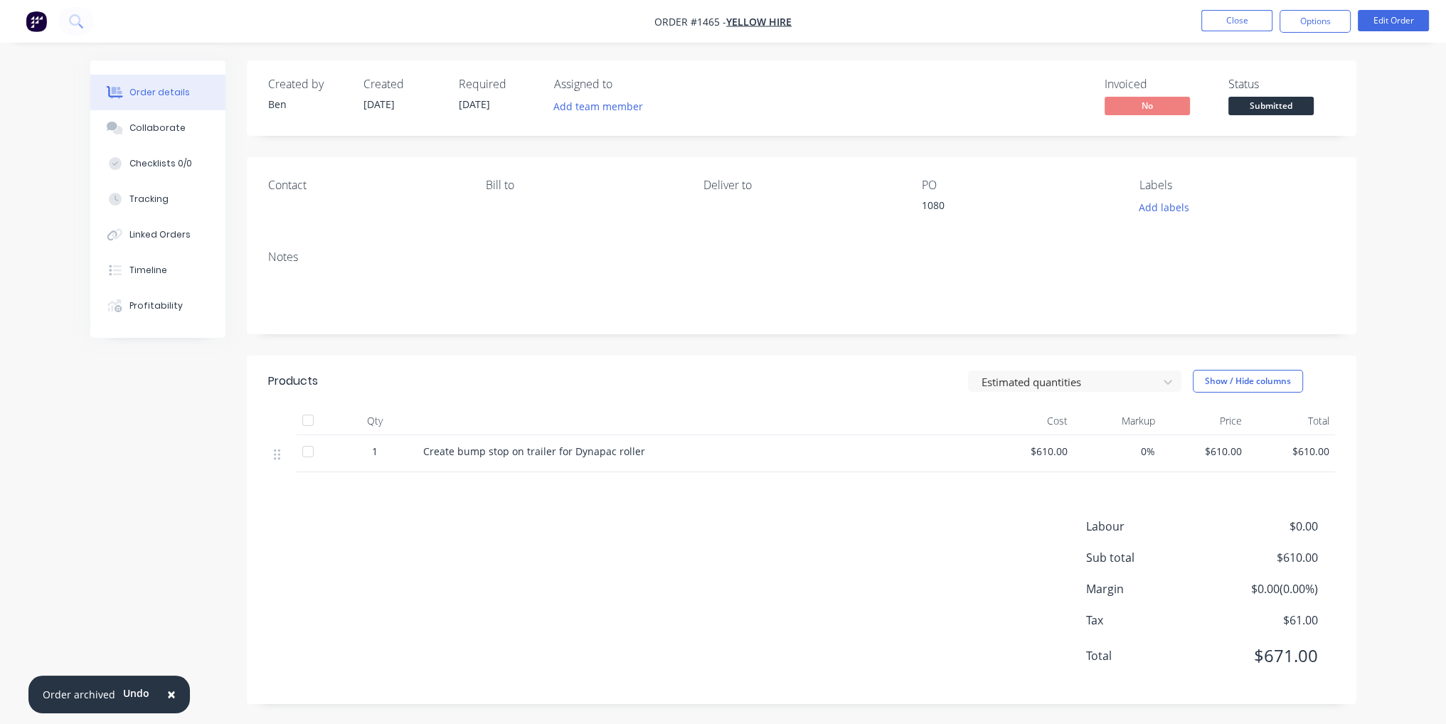
click at [1053, 452] on span "$610.00" at bounding box center [1030, 451] width 76 height 15
click at [1050, 445] on span "$610.00" at bounding box center [1030, 451] width 76 height 15
click at [1051, 453] on span "$610.00" at bounding box center [1030, 451] width 76 height 15
click at [1406, 22] on button "Edit Order" at bounding box center [1393, 20] width 71 height 21
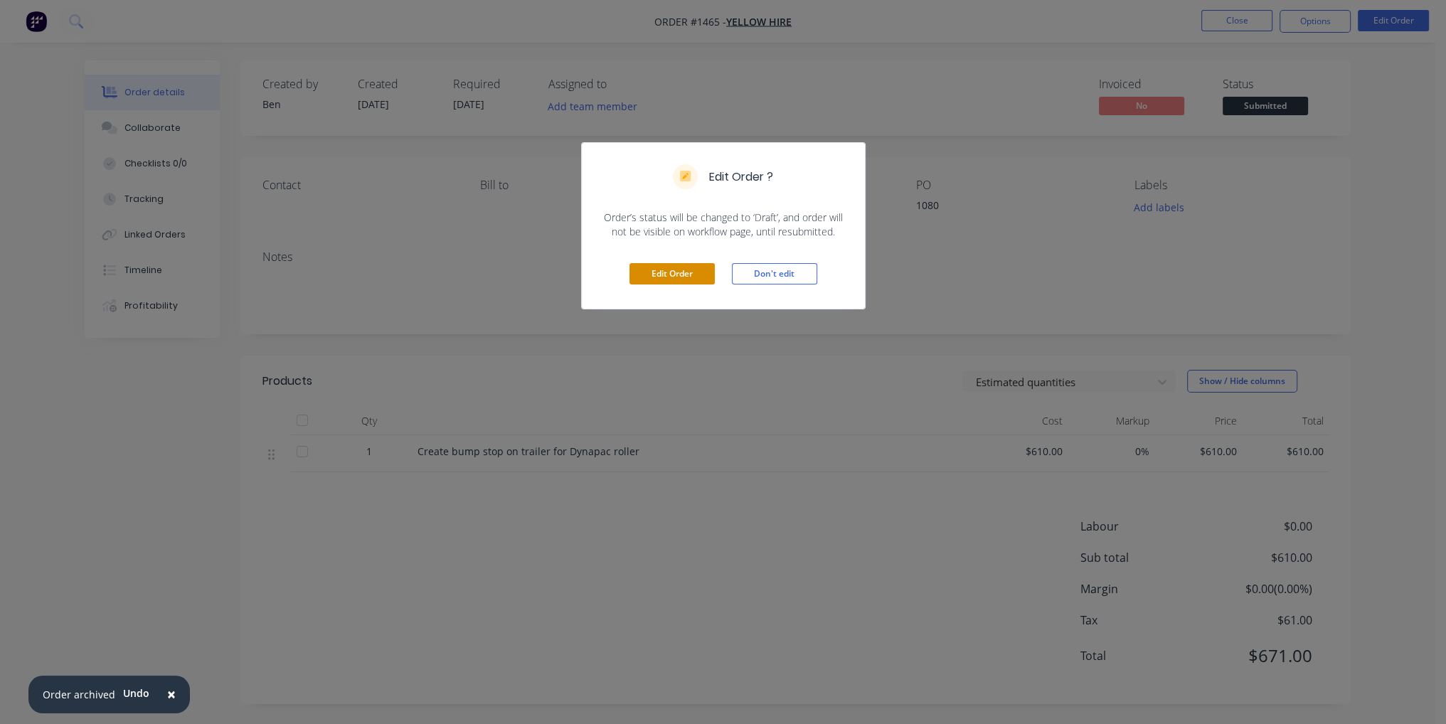
click at [681, 278] on button "Edit Order" at bounding box center [671, 273] width 85 height 21
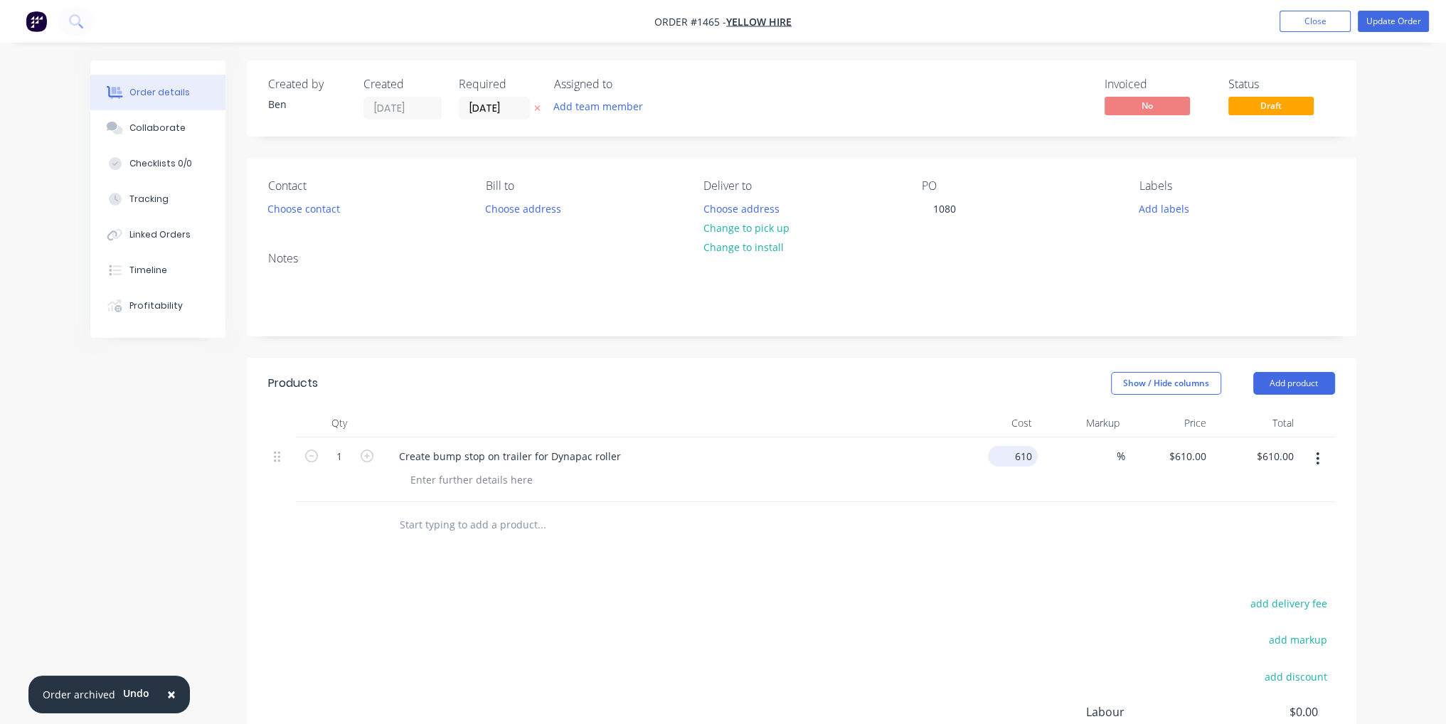
click at [1015, 459] on input "610" at bounding box center [1015, 456] width 44 height 21
type input "$660.00"
click at [1034, 509] on div at bounding box center [801, 525] width 1067 height 46
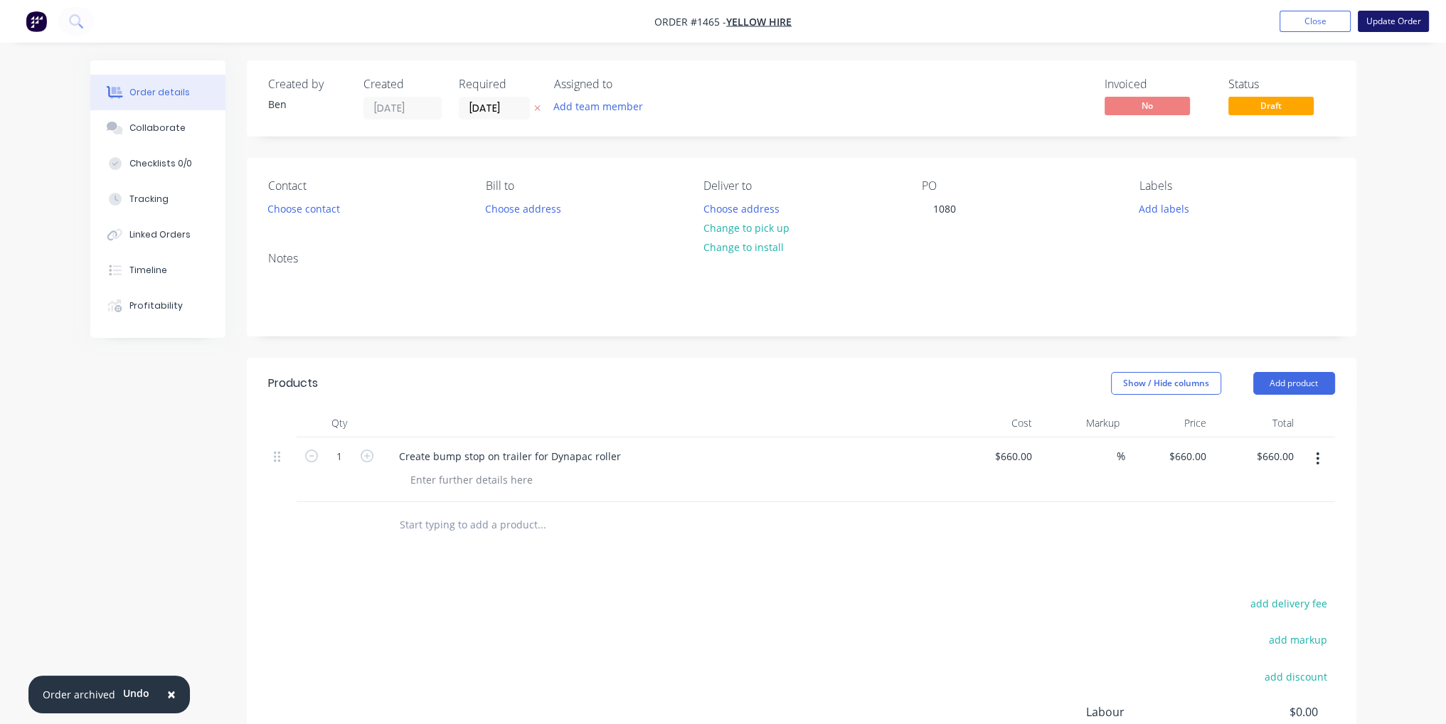
click at [1408, 24] on button "Update Order" at bounding box center [1393, 21] width 71 height 21
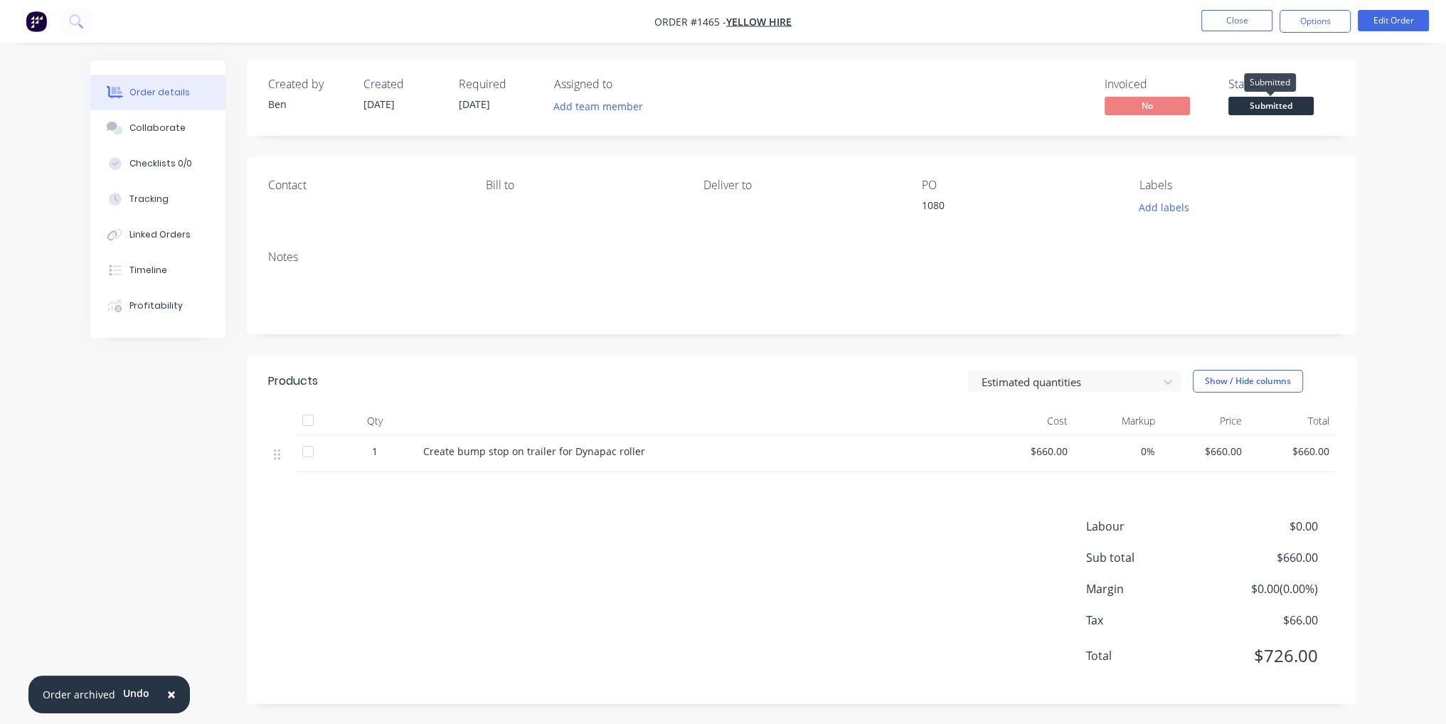
click at [1280, 107] on span "Submitted" at bounding box center [1270, 106] width 85 height 18
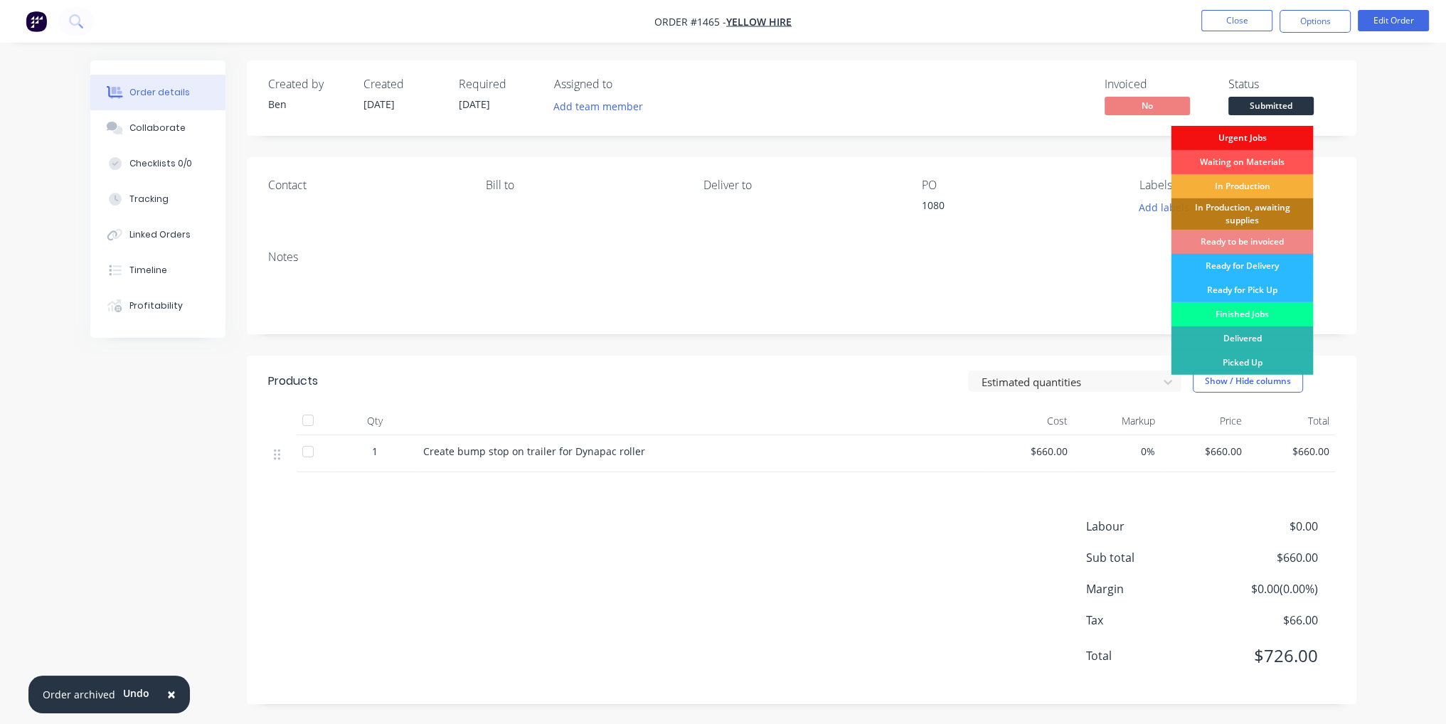
click at [1272, 308] on div "Finished Jobs" at bounding box center [1242, 314] width 142 height 24
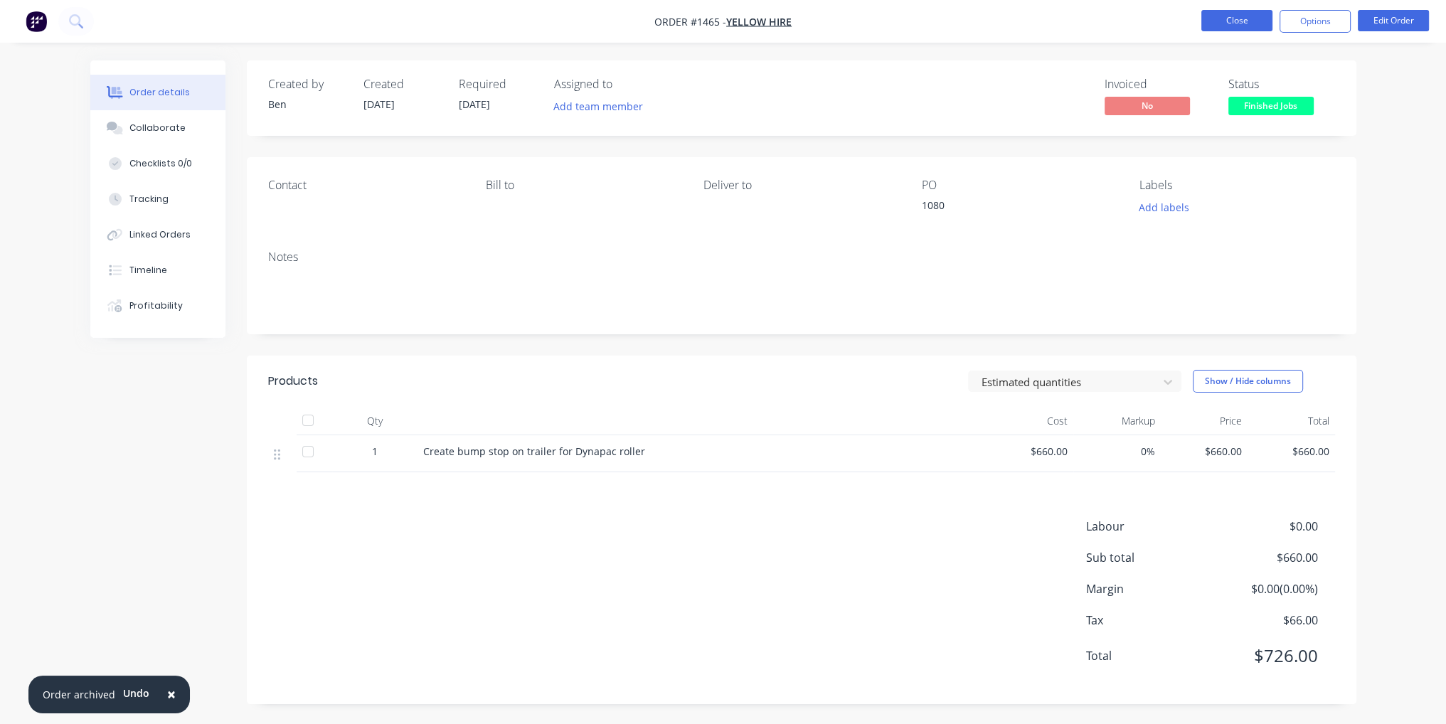
click at [1240, 19] on button "Close" at bounding box center [1236, 20] width 71 height 21
